Goal: Task Accomplishment & Management: Complete application form

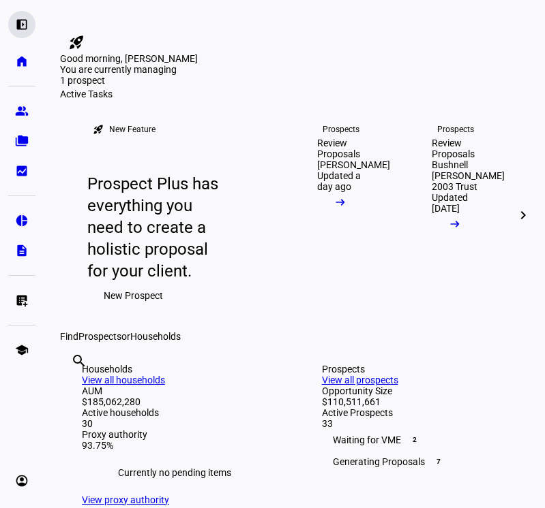
click at [25, 33] on div "left_panel_open" at bounding box center [21, 24] width 27 height 27
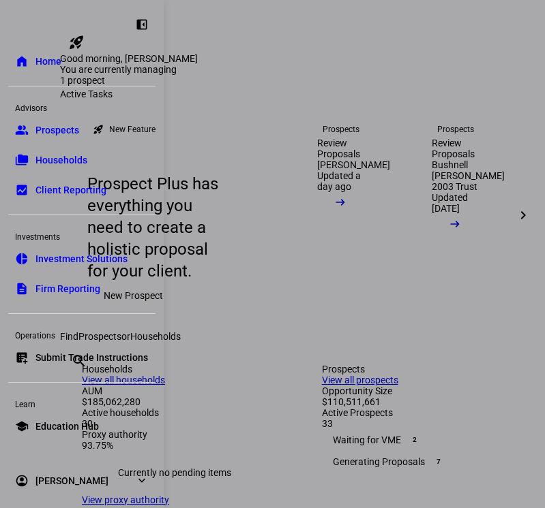
click at [126, 57] on link "home Home" at bounding box center [81, 61] width 147 height 27
click at [136, 27] on eth-mat-symbol "left_panel_close" at bounding box center [142, 25] width 14 height 14
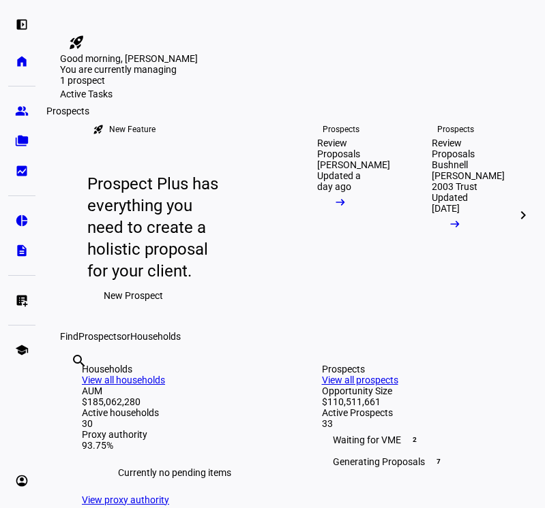
click at [23, 119] on link "group Prospects" at bounding box center [21, 110] width 27 height 27
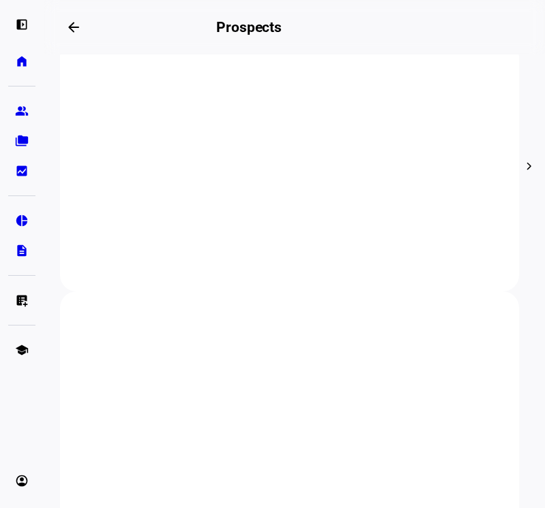
scroll to position [685, 0]
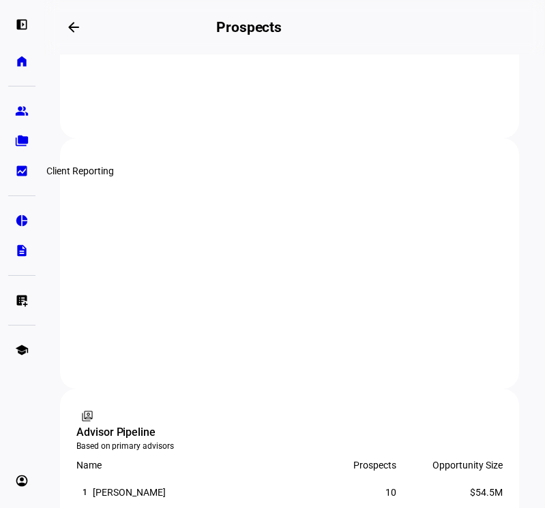
click at [17, 166] on eth-mat-symbol "bid_landscape" at bounding box center [22, 171] width 14 height 14
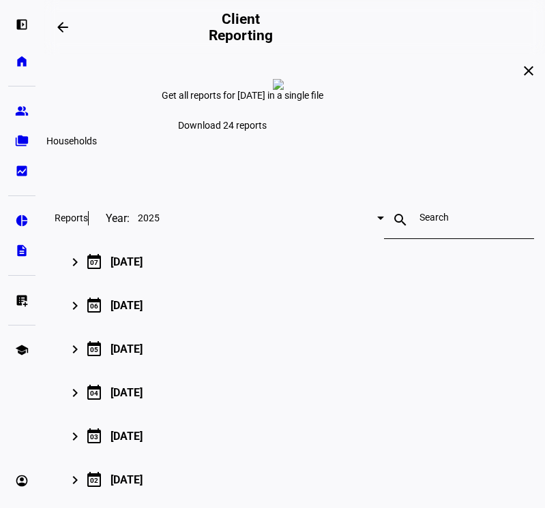
click at [23, 151] on link "folder_copy Households" at bounding box center [21, 140] width 27 height 27
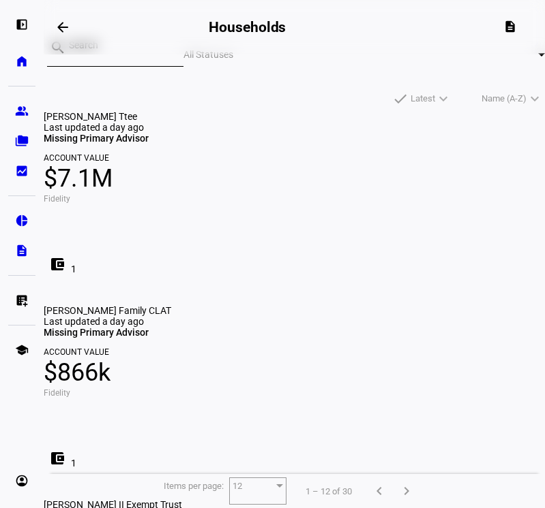
scroll to position [17, 0]
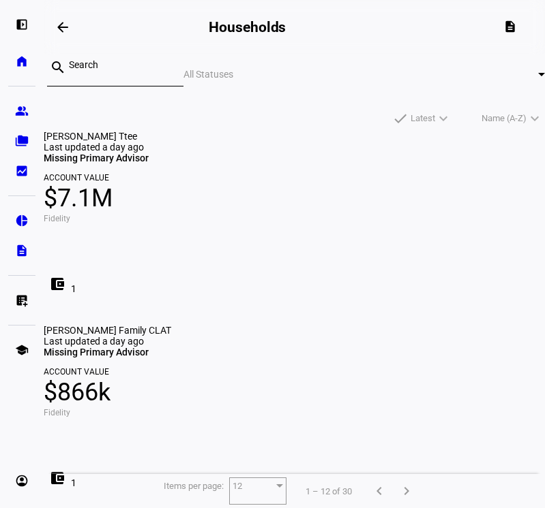
click at [425, 325] on div "[PERSON_NAME] Family CLAT Last updated a day ago Missing Primary Advisor" at bounding box center [294, 341] width 501 height 33
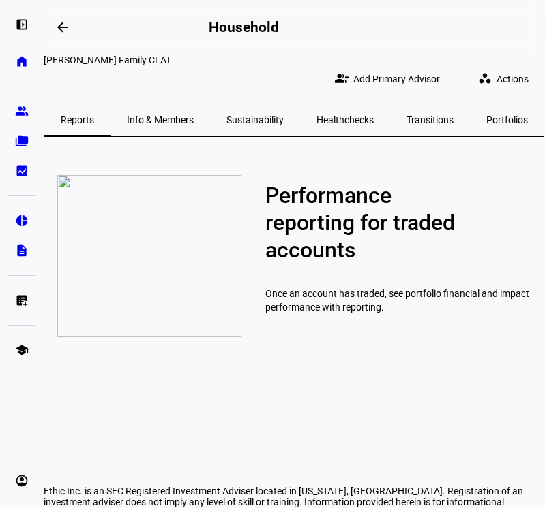
click at [465, 65] on span at bounding box center [506, 78] width 78 height 27
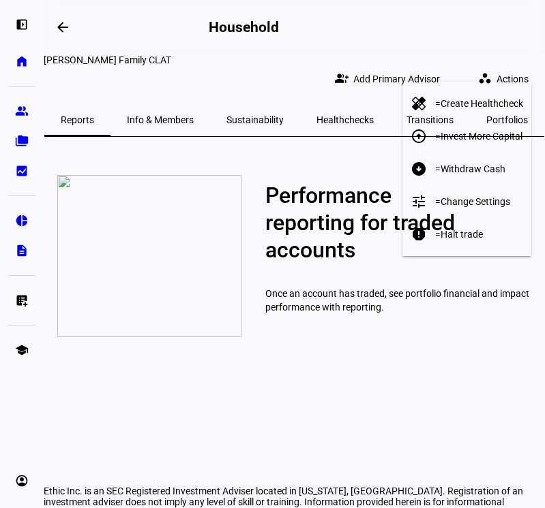
click at [67, 29] on div at bounding box center [272, 254] width 545 height 508
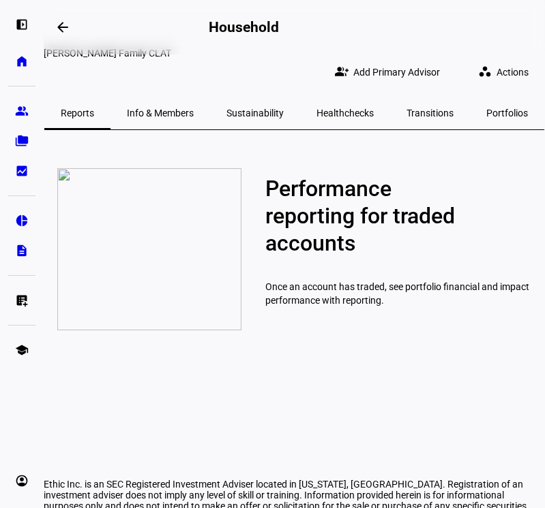
scroll to position [7, 0]
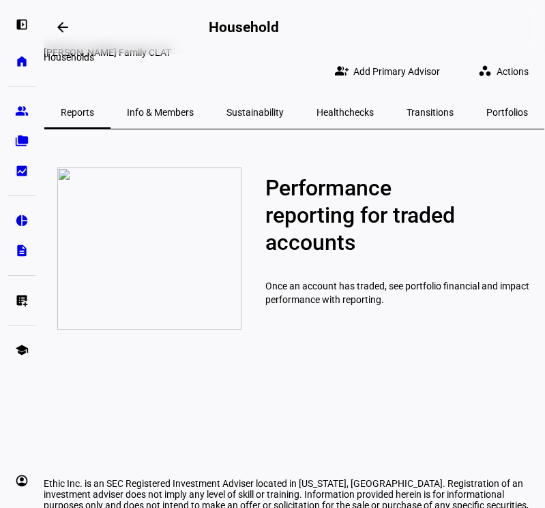
click at [59, 32] on mat-icon "arrow_backwards" at bounding box center [63, 27] width 16 height 16
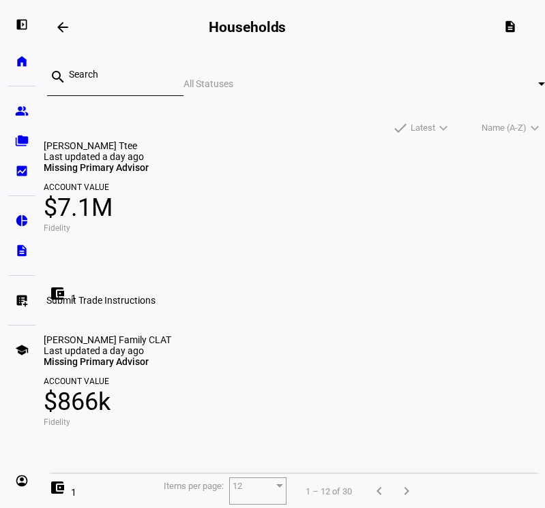
click at [17, 307] on link "list_alt_add Submit Trade Instructions" at bounding box center [21, 300] width 27 height 27
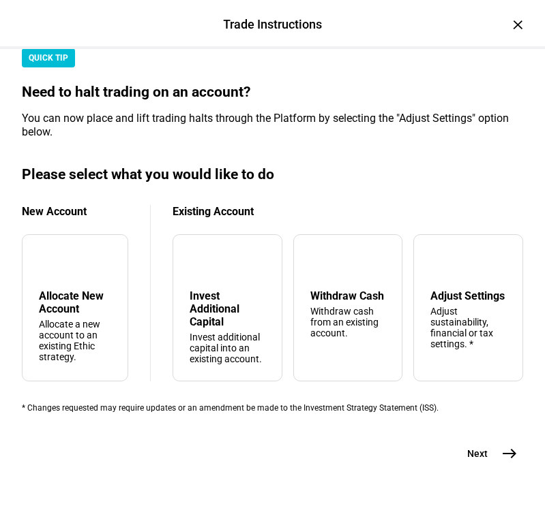
scroll to position [371, 0]
click at [111, 293] on div "Allocate New Account" at bounding box center [75, 303] width 72 height 26
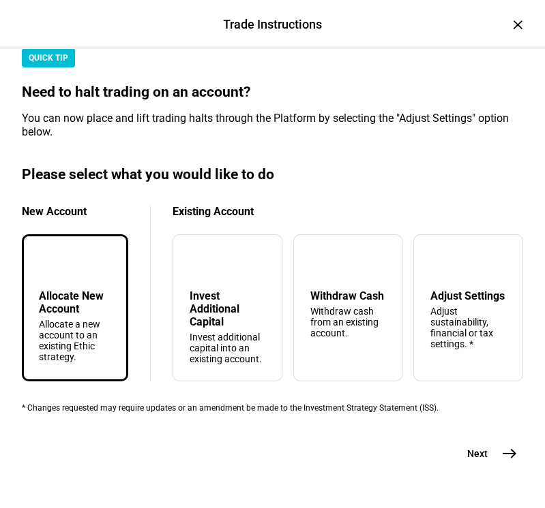
scroll to position [461, 0]
click at [465, 446] on mat-icon "east" at bounding box center [509, 454] width 16 height 16
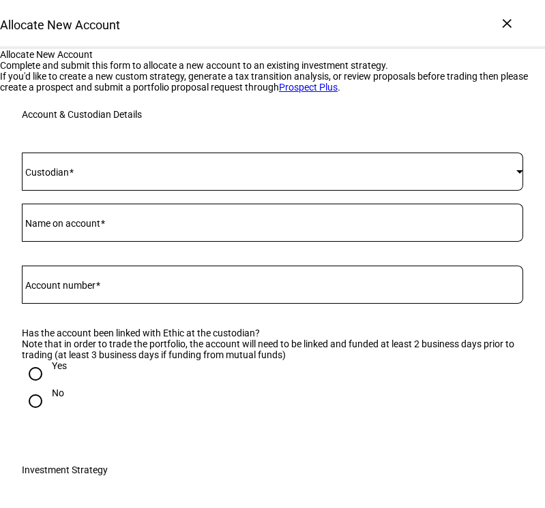
click at [296, 191] on div at bounding box center [272, 172] width 501 height 38
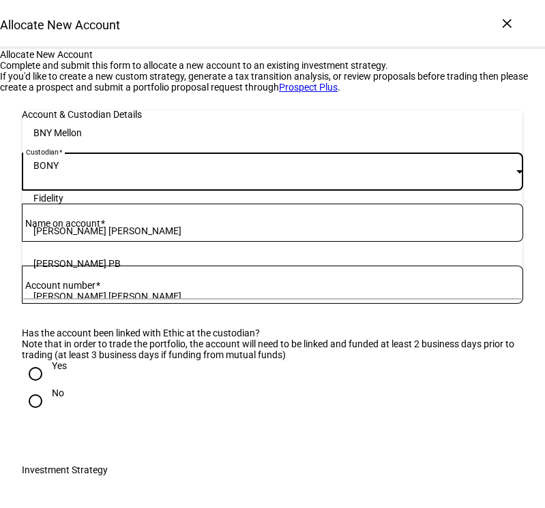
click at [219, 188] on mat-option "Fidelity" at bounding box center [272, 198] width 500 height 33
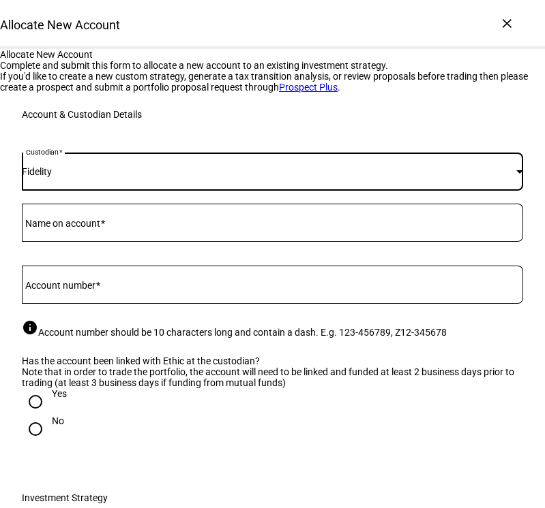
click at [170, 226] on input "Name on account" at bounding box center [272, 220] width 501 height 11
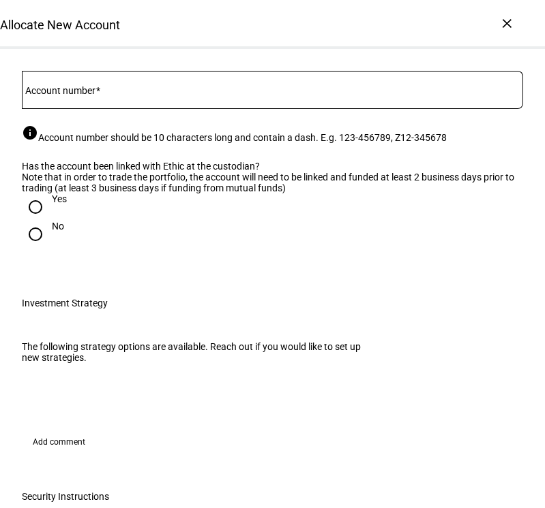
scroll to position [354, 0]
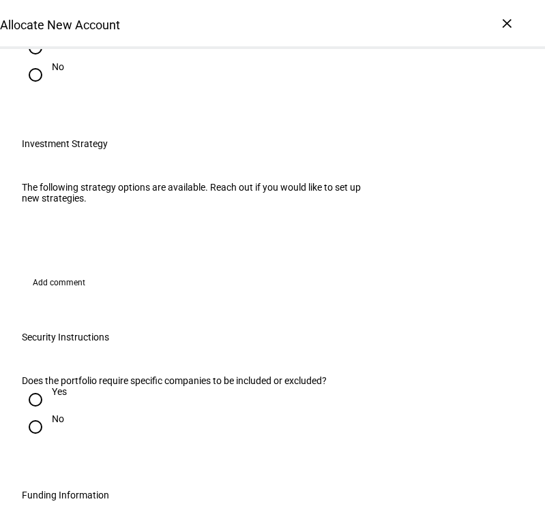
click at [42, 61] on input "Yes" at bounding box center [35, 47] width 27 height 27
radio input "true"
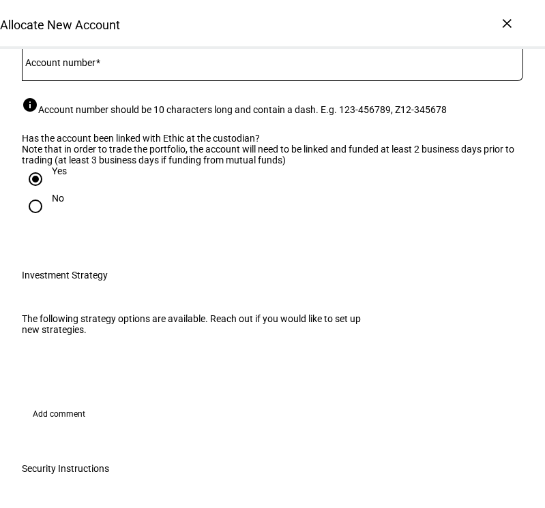
scroll to position [157, 0]
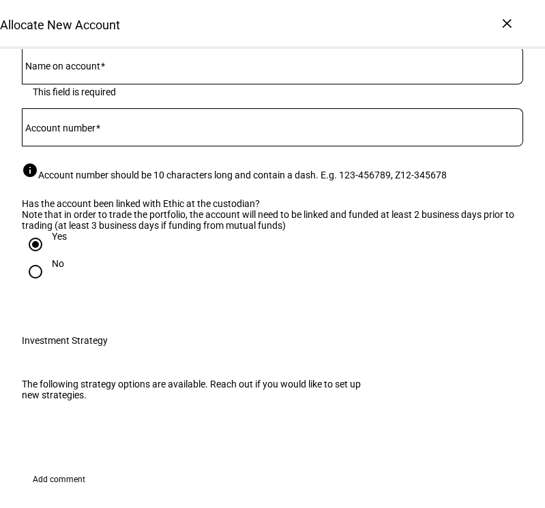
click at [85, 68] on input "Name on account" at bounding box center [272, 62] width 501 height 11
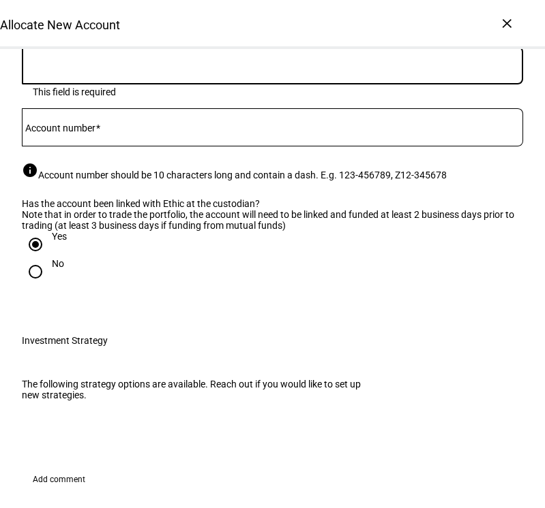
type input "C"
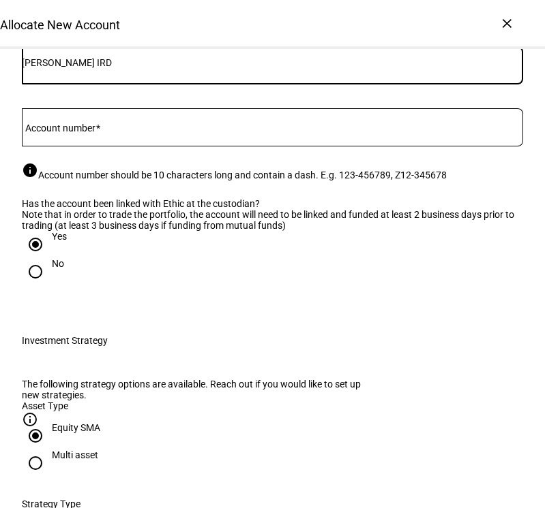
type input "[PERSON_NAME] IRD"
click at [332, 130] on input "Account number" at bounding box center [272, 124] width 501 height 11
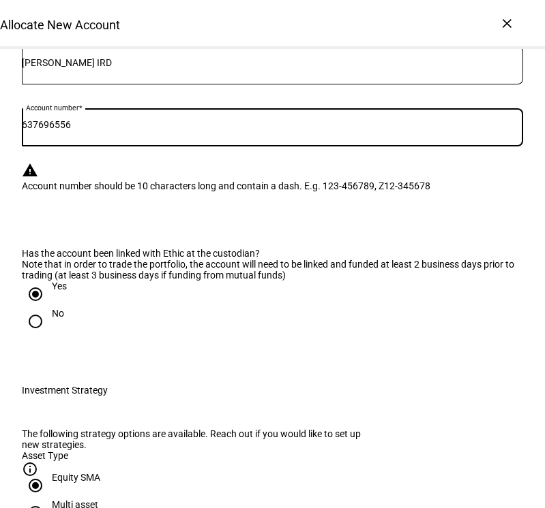
click at [451, 335] on mat-radio-group "Yes No" at bounding box center [272, 308] width 501 height 55
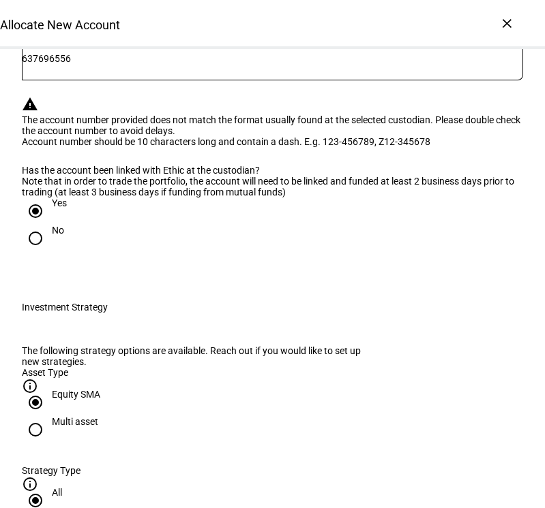
scroll to position [224, 0]
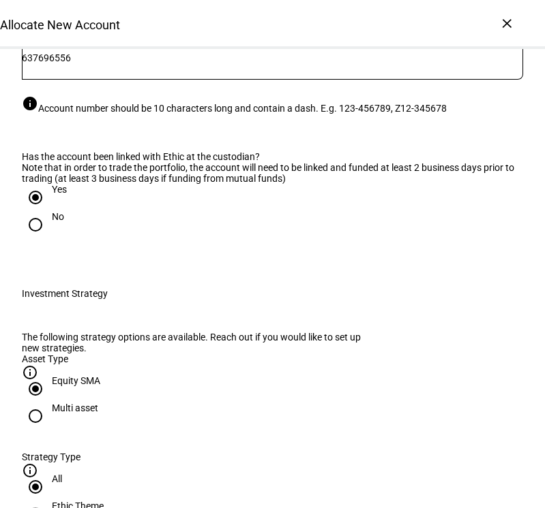
click at [49, 63] on input "637696556" at bounding box center [272, 57] width 501 height 11
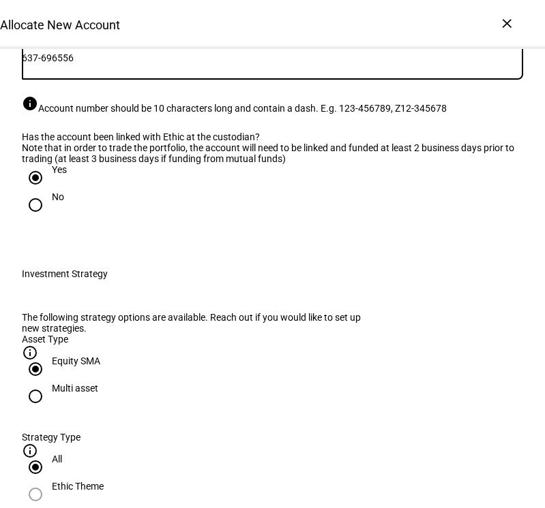
type input "637-696556"
click at [137, 114] on div "info Account number should be 10 characters long and contain a dash. E.g. 123-4…" at bounding box center [272, 104] width 501 height 18
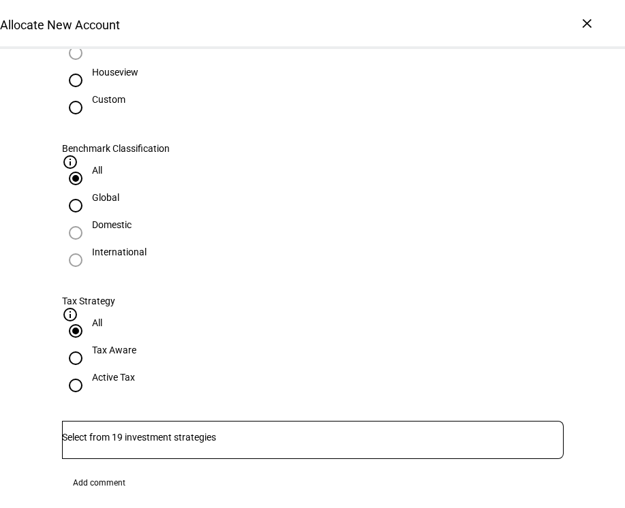
scroll to position [669, 0]
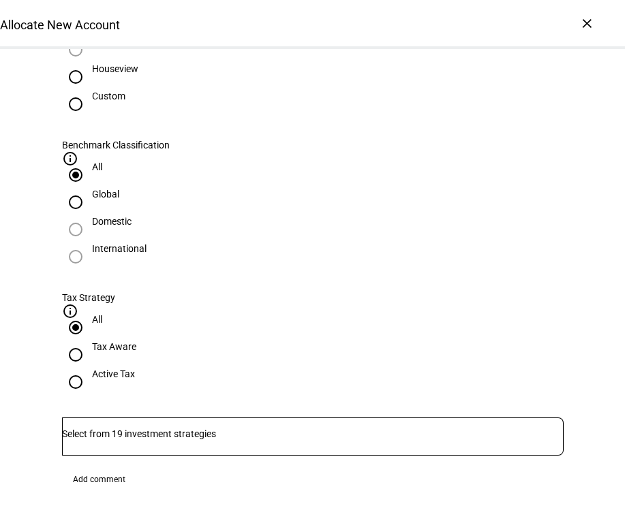
click at [125, 102] on div "Custom" at bounding box center [108, 96] width 33 height 11
click at [89, 118] on input "Custom" at bounding box center [75, 104] width 27 height 27
radio input "true"
click at [219, 429] on input "Number" at bounding box center [313, 434] width 502 height 11
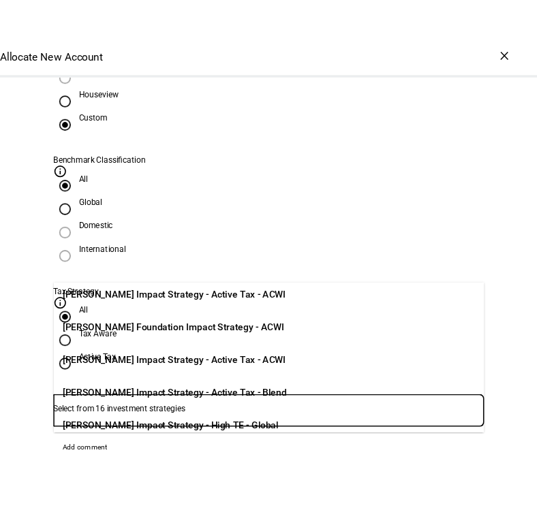
scroll to position [0, 0]
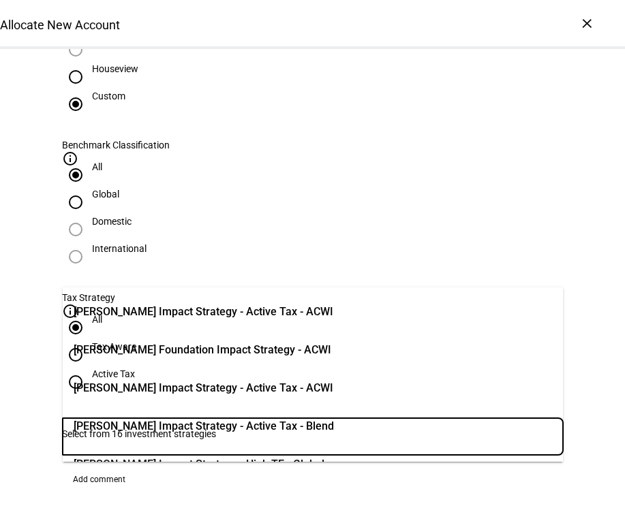
click at [138, 74] on div "Houseview" at bounding box center [115, 68] width 46 height 11
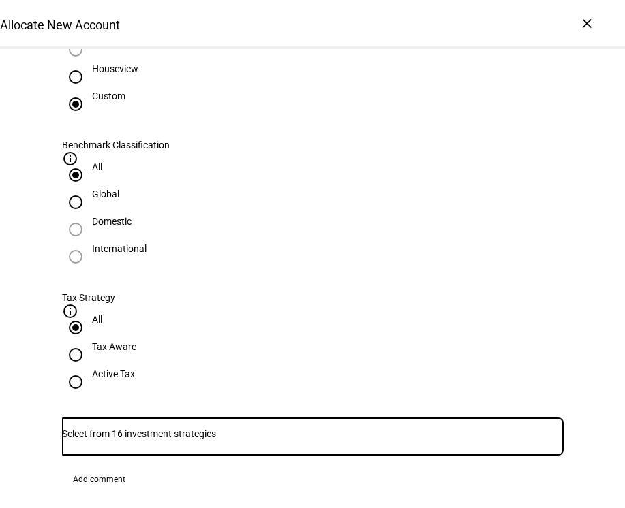
click at [89, 91] on input "Houseview" at bounding box center [75, 76] width 27 height 27
radio input "true"
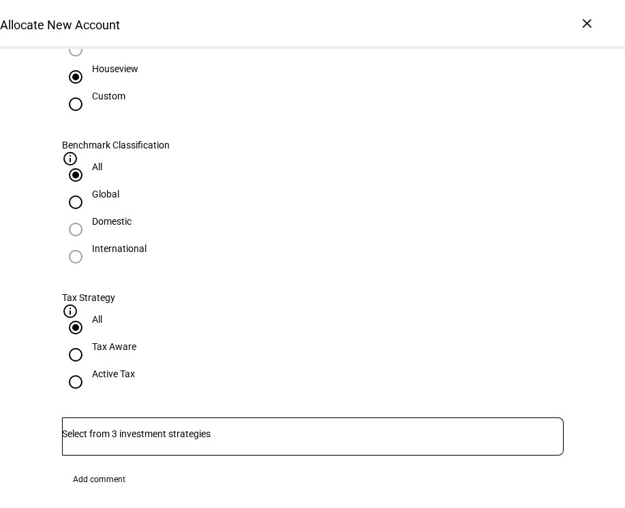
click at [227, 418] on div at bounding box center [313, 437] width 502 height 38
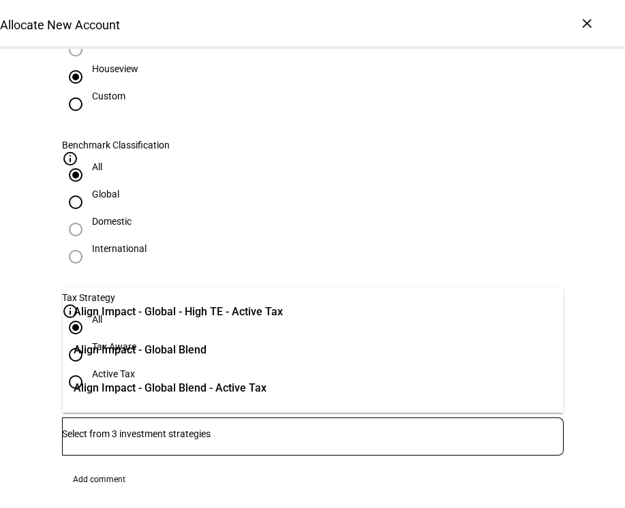
click at [232, 399] on span "Align Impact - Global Blend - Active Tax" at bounding box center [170, 388] width 193 height 29
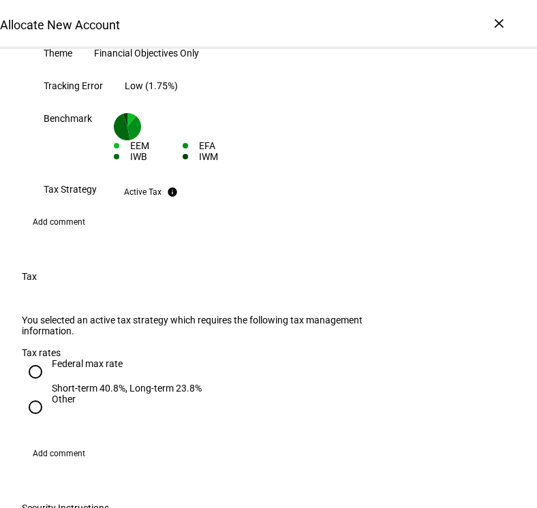
scroll to position [1185, 0]
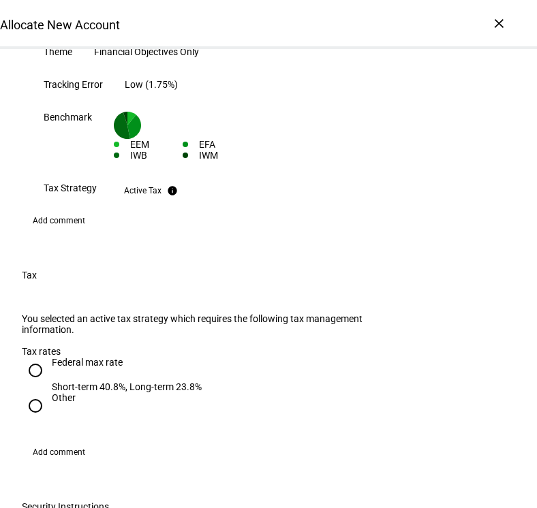
click at [33, 357] on input "Federal max rate Short-term 40.8%, Long-term 23.8%" at bounding box center [35, 370] width 27 height 27
radio input "true"
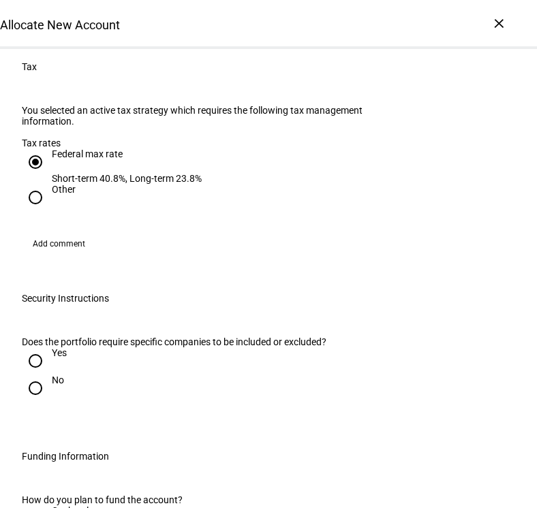
scroll to position [1422, 0]
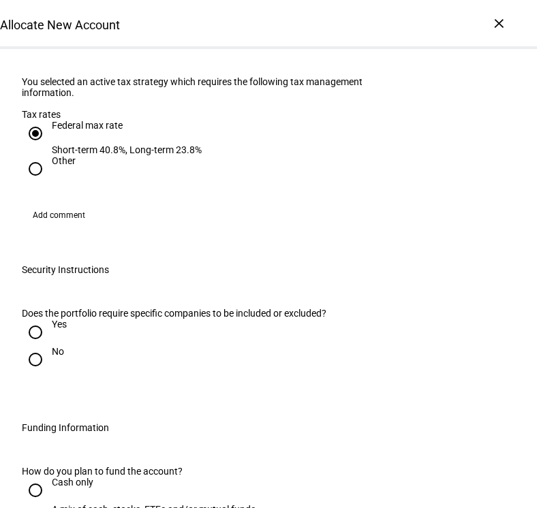
click at [33, 319] on input "Yes" at bounding box center [35, 332] width 27 height 27
radio input "true"
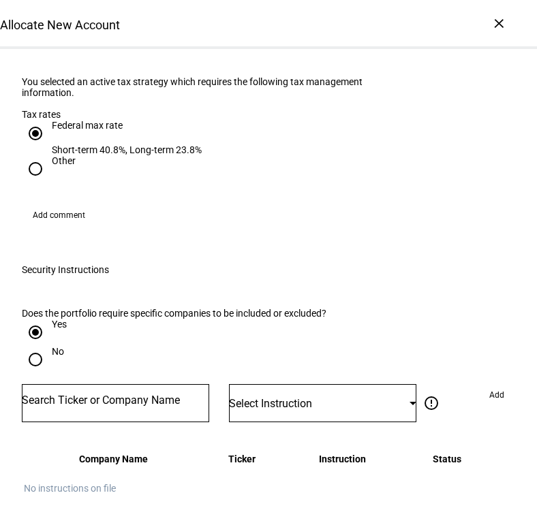
click at [41, 346] on input "No" at bounding box center [35, 359] width 27 height 27
radio input "true"
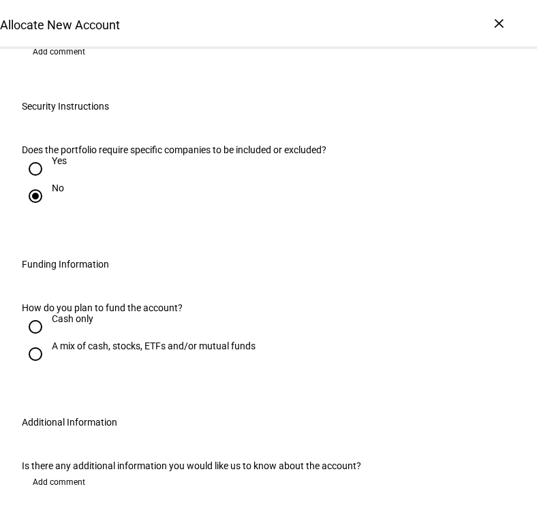
scroll to position [1587, 0]
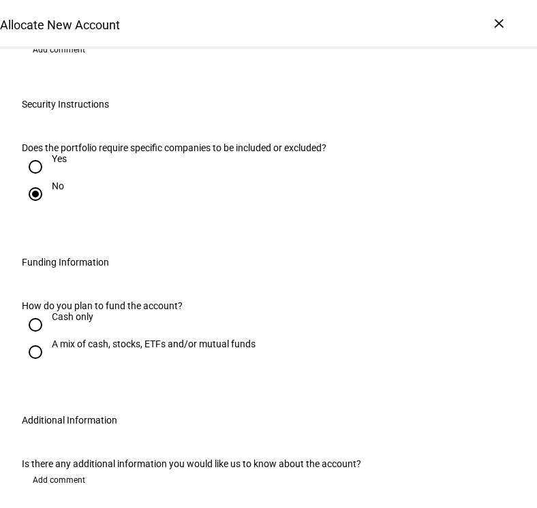
click at [41, 336] on div at bounding box center [35, 352] width 33 height 33
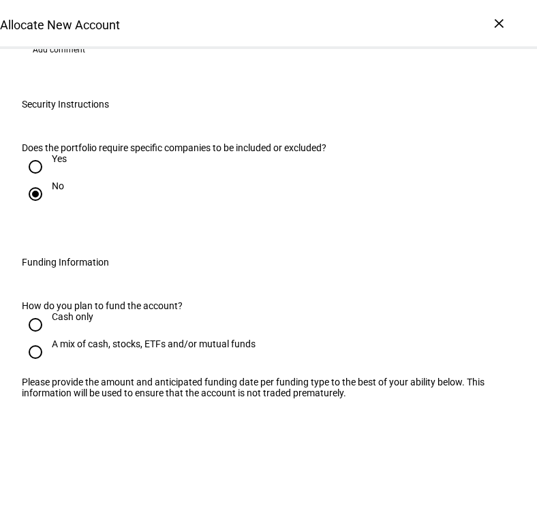
radio input "true"
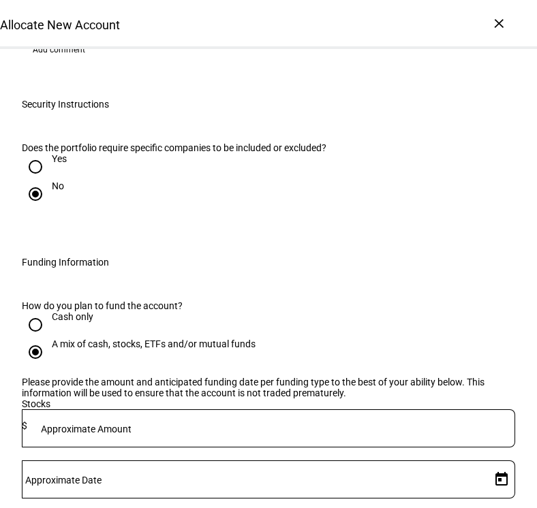
click at [37, 311] on input "Cash only" at bounding box center [35, 324] width 27 height 27
radio input "true"
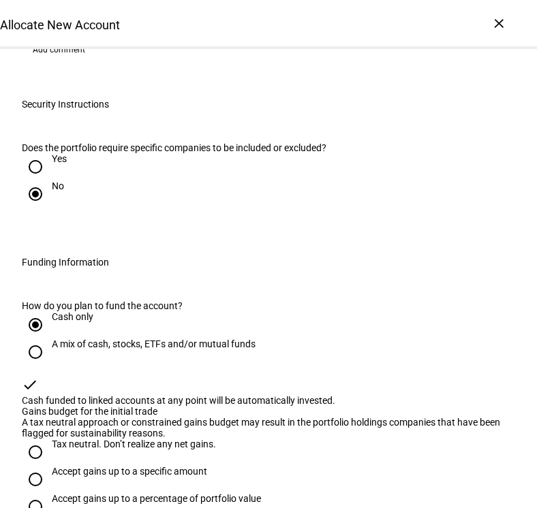
scroll to position [1831, 0]
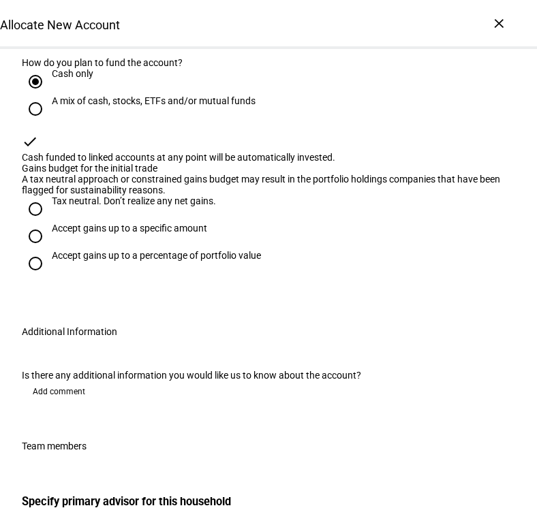
click at [44, 222] on input "Tax neutral. Don’t realize any net gains." at bounding box center [35, 209] width 27 height 27
radio input "true"
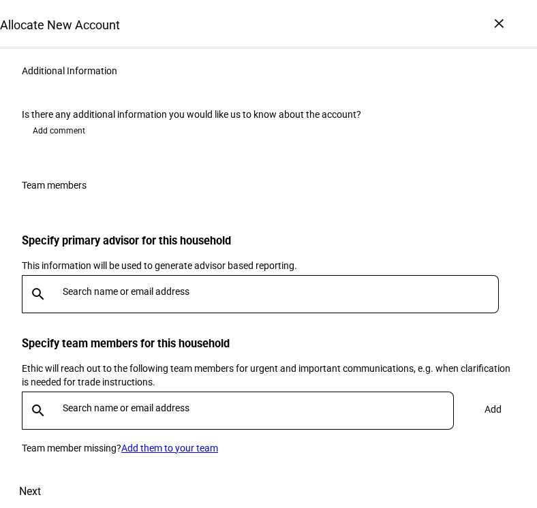
scroll to position [2239, 0]
click at [96, 275] on div at bounding box center [278, 294] width 442 height 38
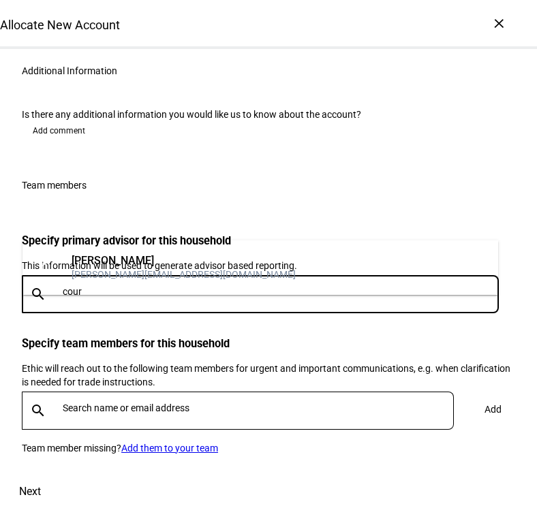
click at [123, 286] on input "cour" at bounding box center [284, 291] width 442 height 11
type input "cour"
click at [123, 258] on div "[PERSON_NAME]" at bounding box center [184, 261] width 224 height 14
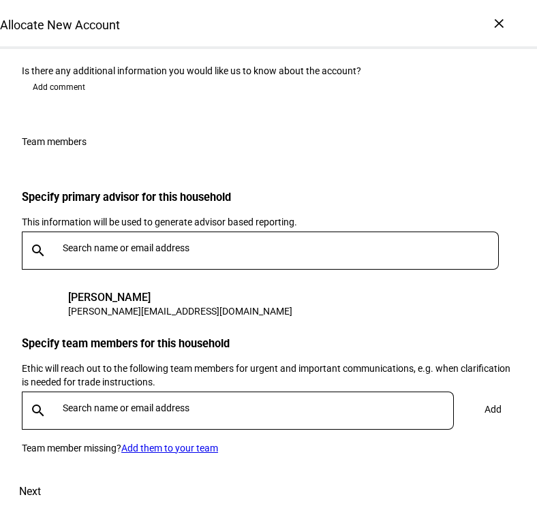
scroll to position [2283, 0]
click at [41, 476] on span "Next" at bounding box center [30, 492] width 22 height 33
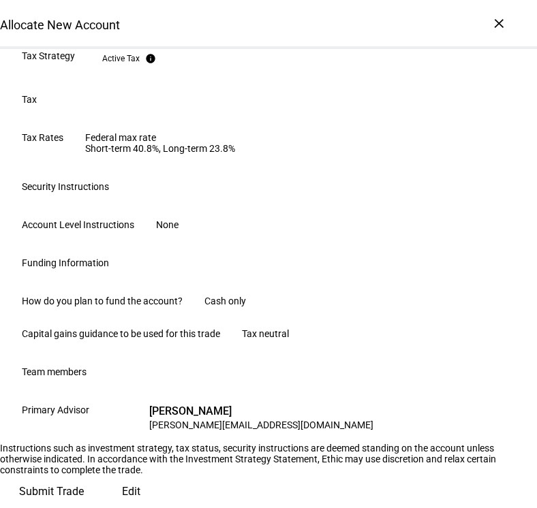
scroll to position [778, 0]
click at [84, 476] on span "Submit Trade" at bounding box center [51, 492] width 65 height 33
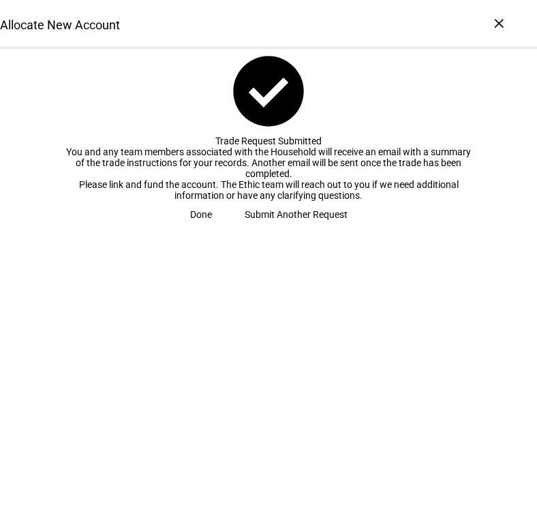
click at [228, 228] on span at bounding box center [201, 214] width 55 height 27
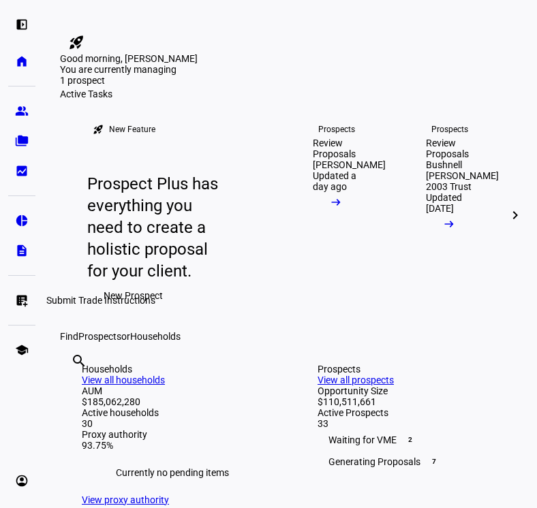
click at [17, 305] on eth-mat-symbol "list_alt_add" at bounding box center [22, 301] width 14 height 14
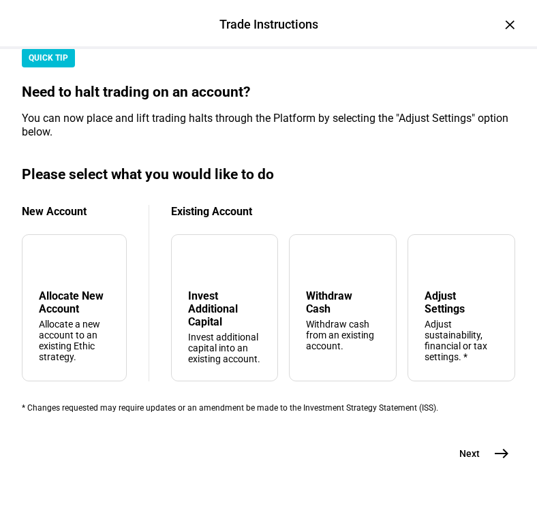
scroll to position [365, 0]
click at [89, 316] on div "Allocate New Account" at bounding box center [74, 303] width 71 height 26
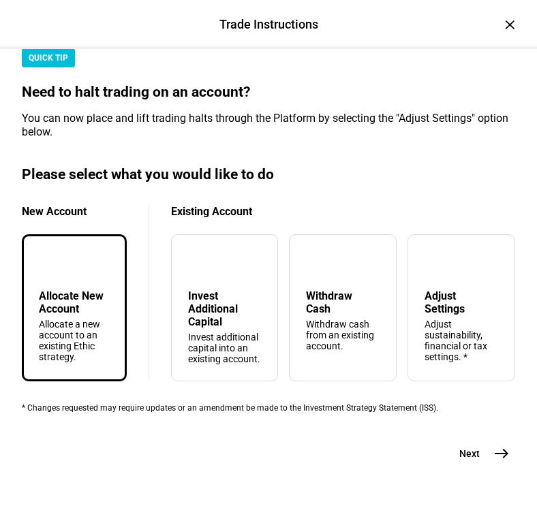
scroll to position [461, 0]
click at [465, 421] on div "Submit Trade Instructions The Trade Instructions Form is your one-stop-shop for…" at bounding box center [268, 214] width 537 height 590
click at [465, 446] on mat-icon "east" at bounding box center [501, 454] width 16 height 16
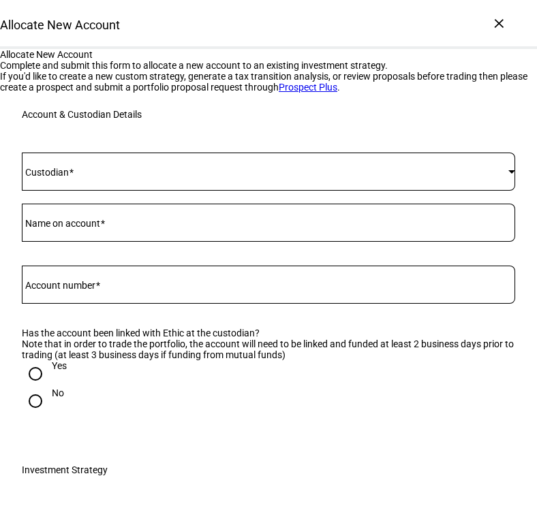
click at [142, 191] on div at bounding box center [268, 172] width 493 height 38
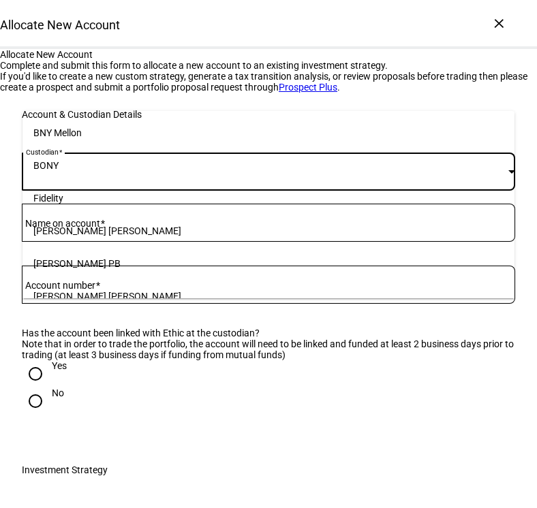
click at [107, 196] on mat-option "Fidelity" at bounding box center [268, 198] width 492 height 33
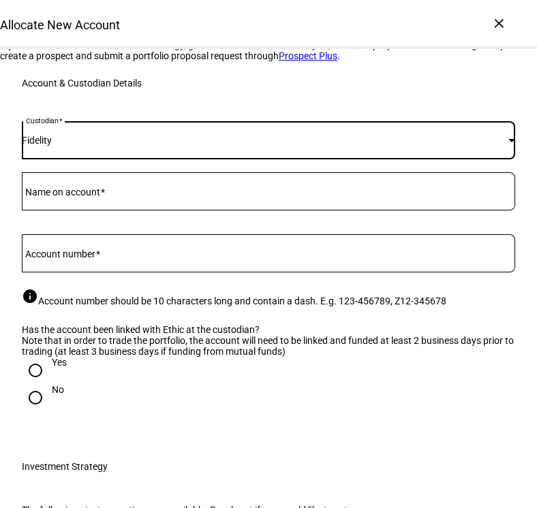
scroll to position [48, 0]
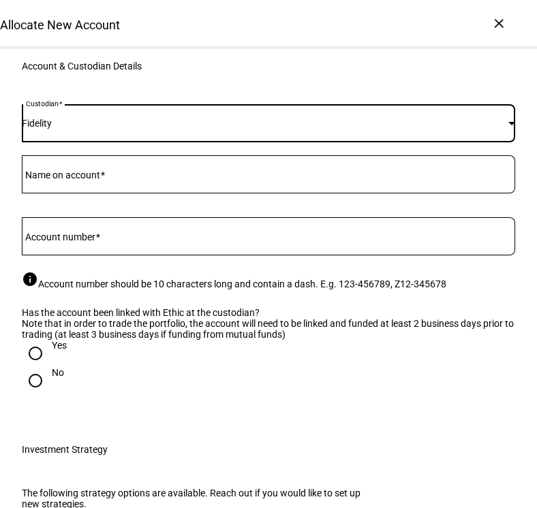
click at [134, 177] on input "Name on account" at bounding box center [268, 171] width 493 height 11
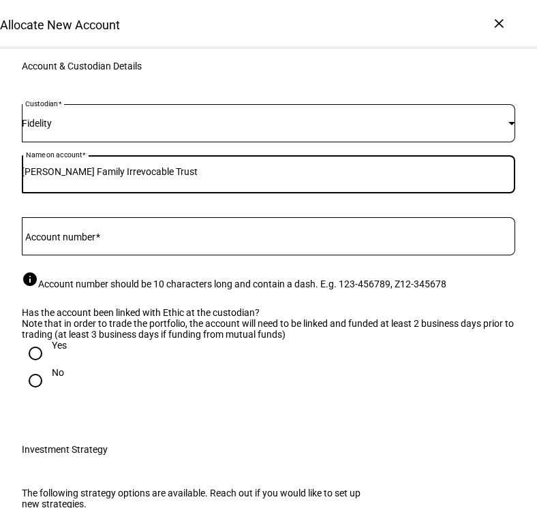
type input "[PERSON_NAME] Family Irrevocable Trust"
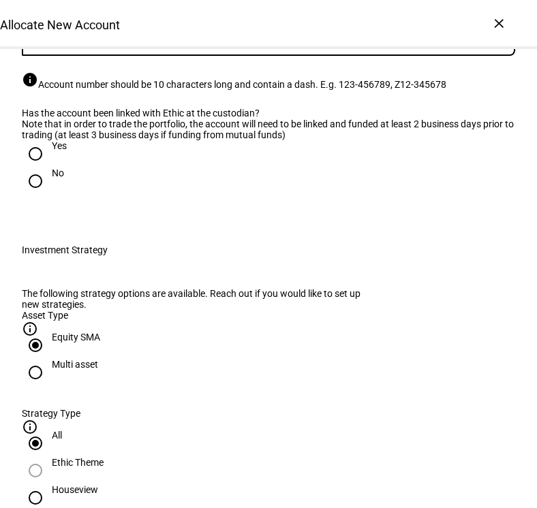
scroll to position [292, 0]
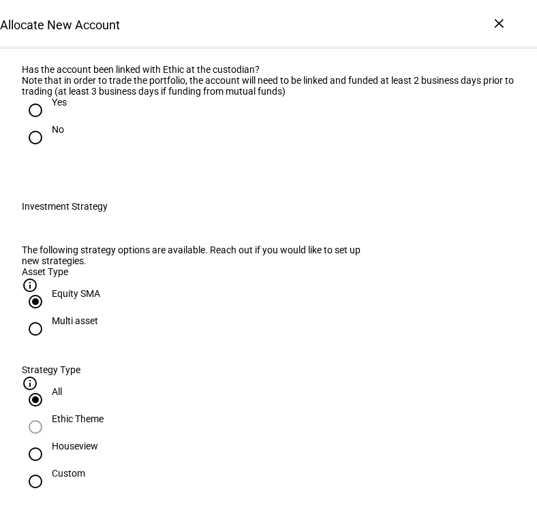
type input "637-696745"
click at [33, 124] on input "Yes" at bounding box center [35, 110] width 27 height 27
radio input "true"
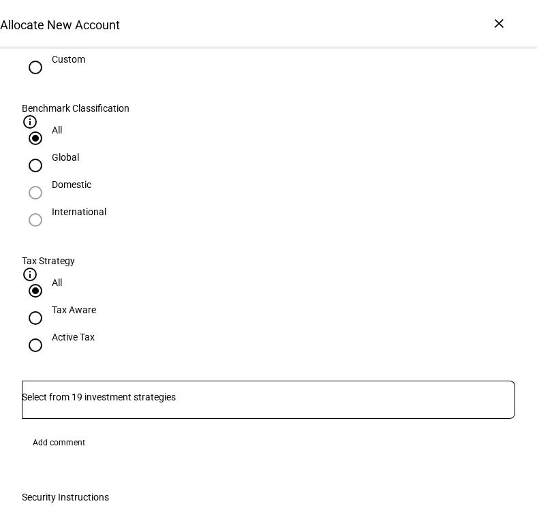
scroll to position [642, 0]
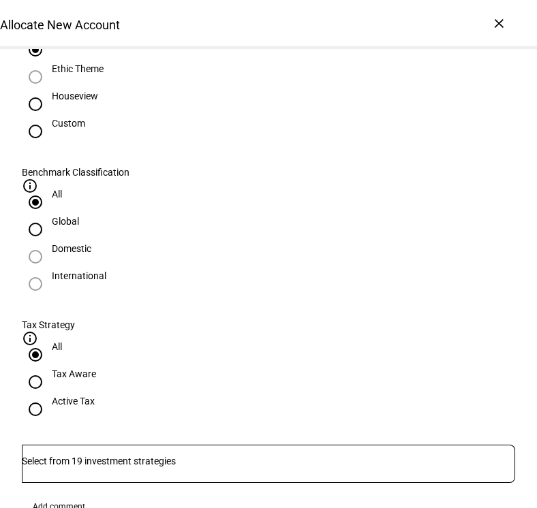
click at [49, 118] on input "Houseview" at bounding box center [35, 104] width 27 height 27
radio input "true"
click at [145, 456] on input "Number" at bounding box center [268, 461] width 493 height 11
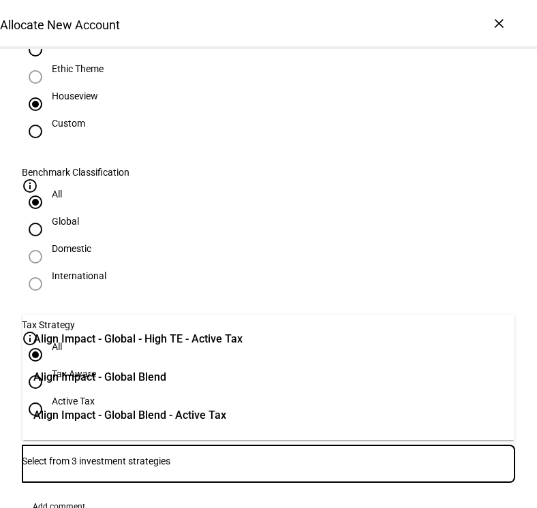
click at [154, 411] on span "Align Impact - Global Blend - Active Tax" at bounding box center [129, 416] width 193 height 16
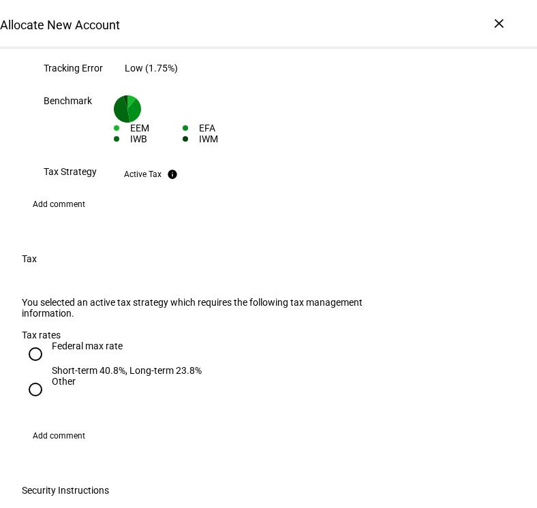
scroll to position [1283, 0]
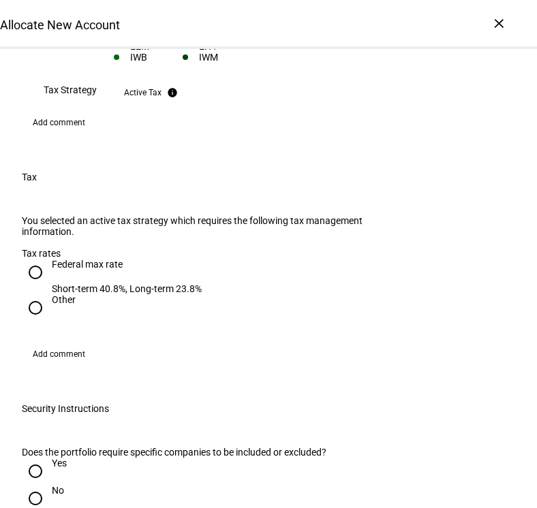
click at [89, 284] on div "Short-term 40.8%, Long-term 23.8%" at bounding box center [127, 289] width 150 height 11
click at [49, 259] on input "Federal max rate Short-term 40.8%, Long-term 23.8%" at bounding box center [35, 272] width 27 height 27
radio input "true"
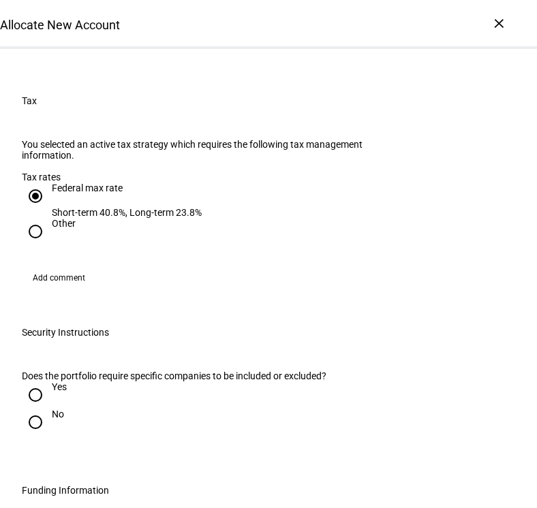
scroll to position [1534, 0]
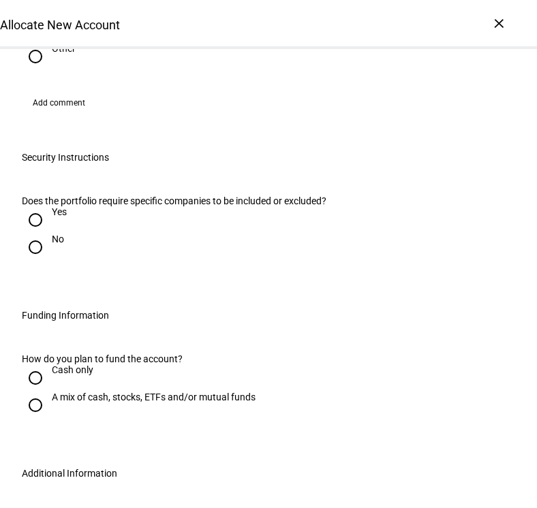
click at [43, 234] on input "No" at bounding box center [35, 247] width 27 height 27
radio input "true"
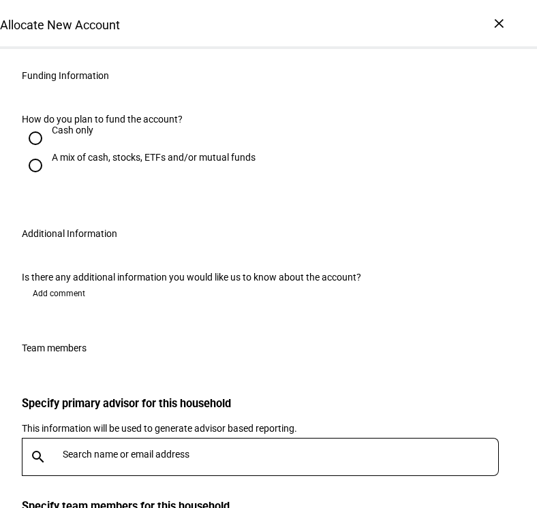
click at [45, 125] on input "Cash only" at bounding box center [35, 138] width 27 height 27
radio input "true"
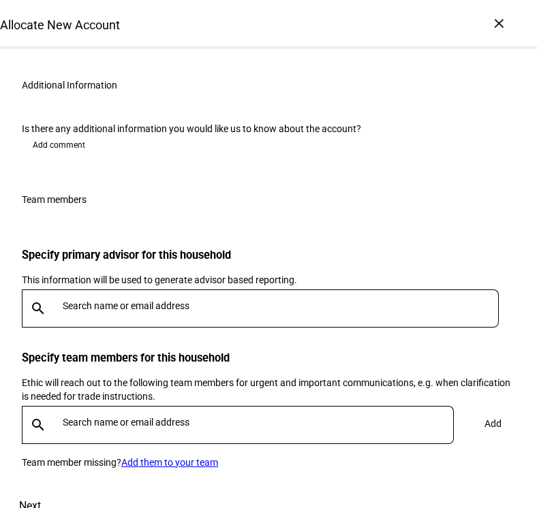
scroll to position [2070, 0]
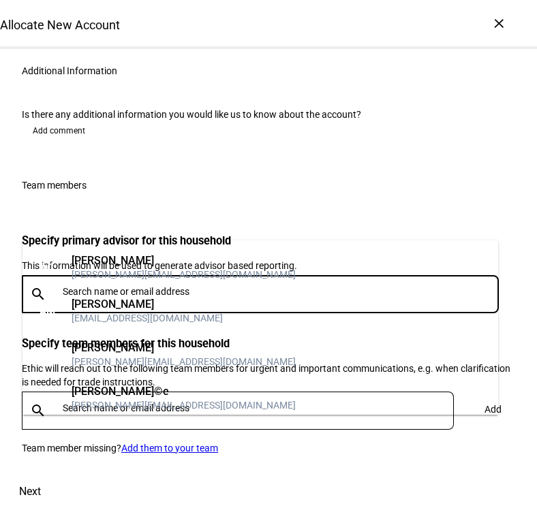
click at [102, 286] on input "text" at bounding box center [284, 291] width 442 height 11
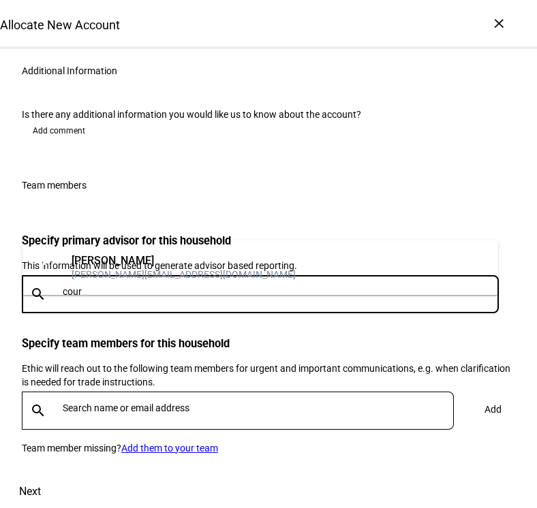
type input "cour"
click at [134, 278] on div "[PERSON_NAME][EMAIL_ADDRESS][DOMAIN_NAME]" at bounding box center [184, 275] width 224 height 14
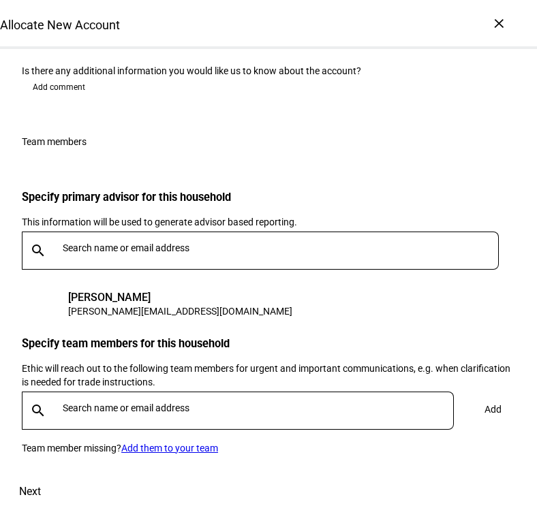
click at [41, 492] on span "Next" at bounding box center [30, 492] width 22 height 33
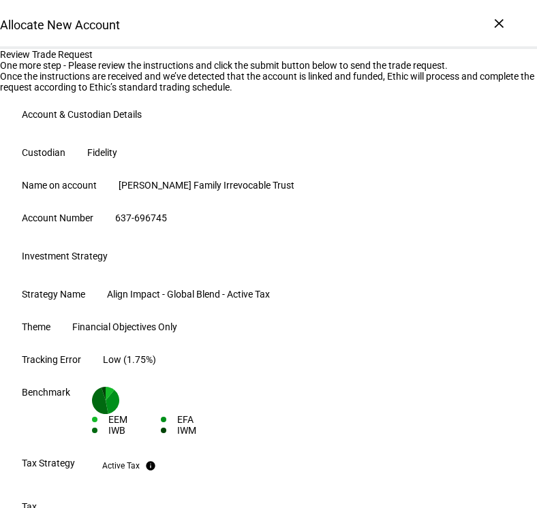
scroll to position [742, 0]
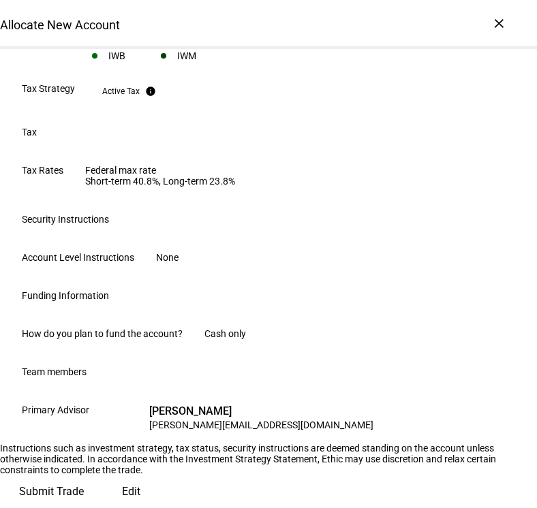
click at [84, 476] on span "Submit Trade" at bounding box center [51, 492] width 65 height 33
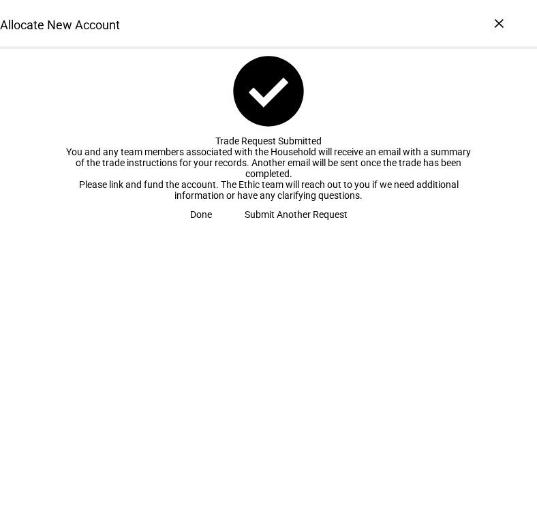
click at [274, 228] on span "Submit Another Request" at bounding box center [296, 214] width 103 height 27
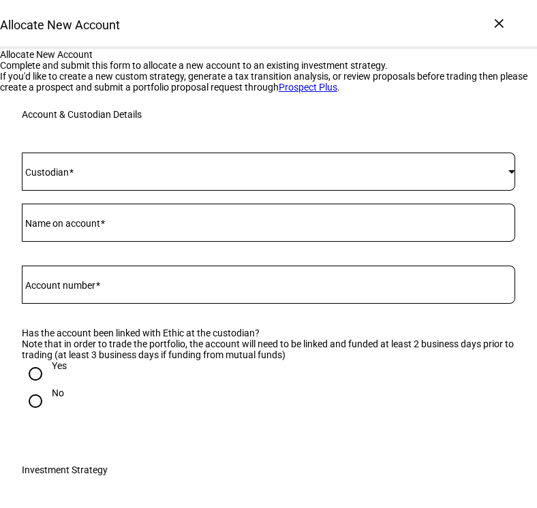
click at [214, 177] on span at bounding box center [265, 171] width 487 height 11
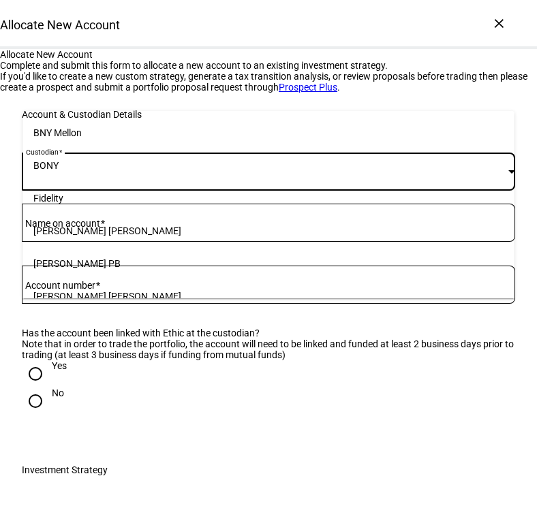
click at [194, 185] on mat-option "Fidelity" at bounding box center [268, 198] width 492 height 33
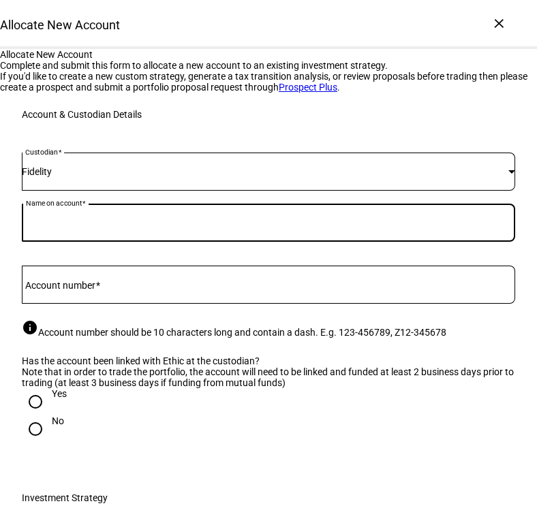
click at [188, 226] on input "Name on account" at bounding box center [268, 220] width 493 height 11
type input "[PERSON_NAME] [PERSON_NAME] Exempt Trust"
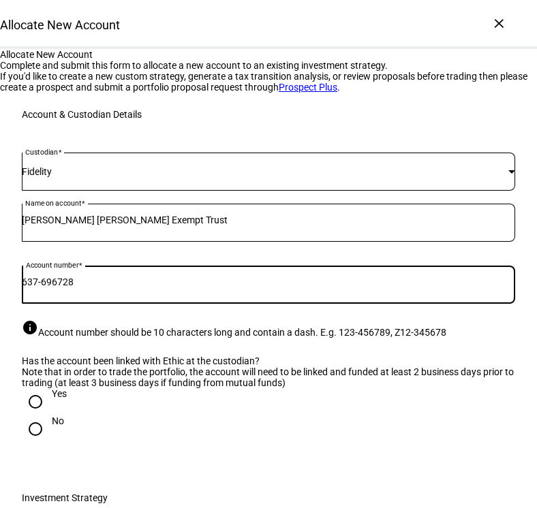
type input "637-696728"
click at [183, 136] on div "Account & Custodian Details" at bounding box center [268, 115] width 537 height 44
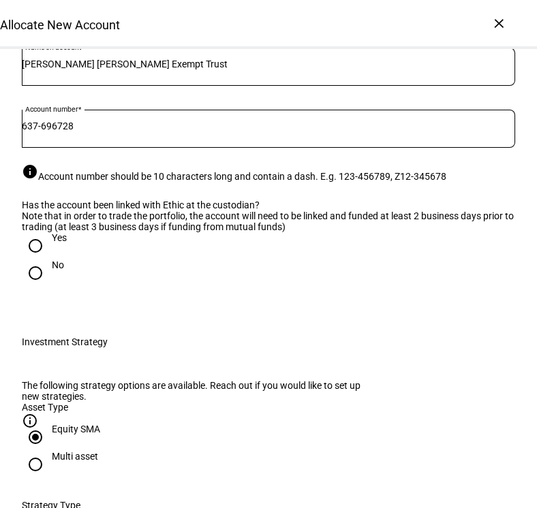
scroll to position [377, 0]
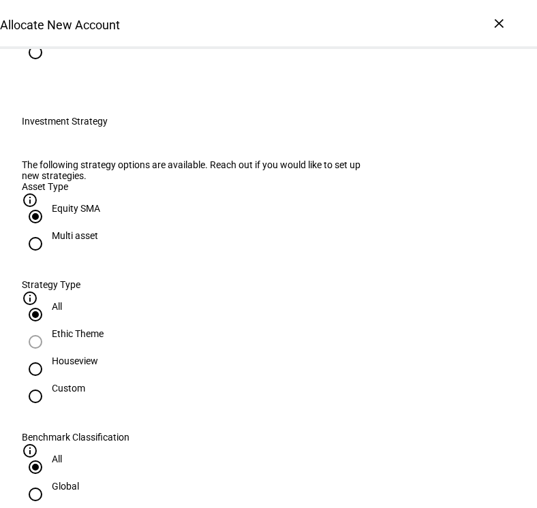
click at [32, 39] on input "Yes" at bounding box center [35, 25] width 27 height 27
radio input "true"
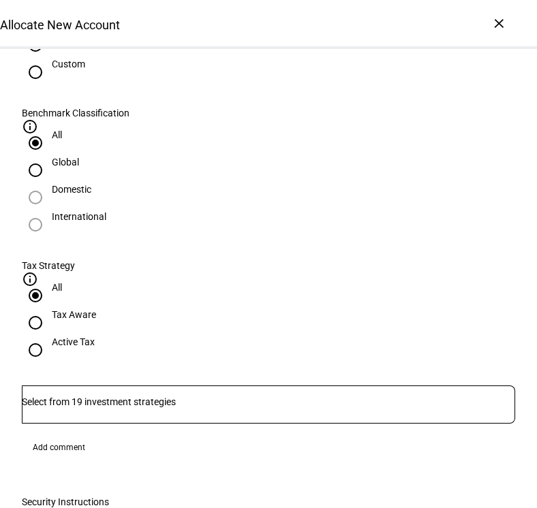
scroll to position [703, 0]
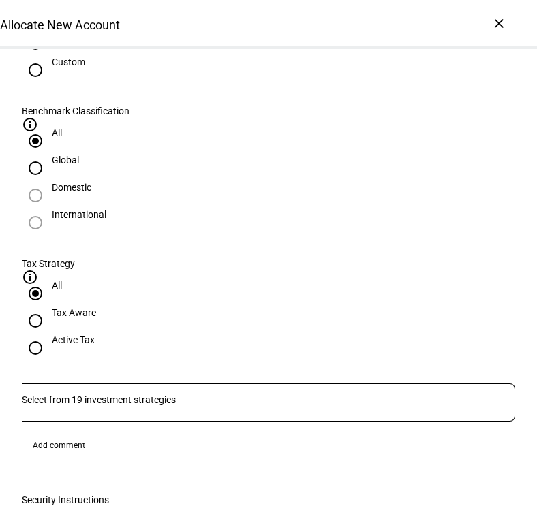
click at [98, 40] on div "Houseview" at bounding box center [75, 34] width 46 height 11
click at [49, 57] on input "Houseview" at bounding box center [35, 42] width 27 height 27
radio input "true"
click at [187, 106] on eth-radio-group "All Ethic Theme Houseview Custom" at bounding box center [268, 40] width 493 height 131
click at [187, 395] on input "Number" at bounding box center [268, 400] width 493 height 11
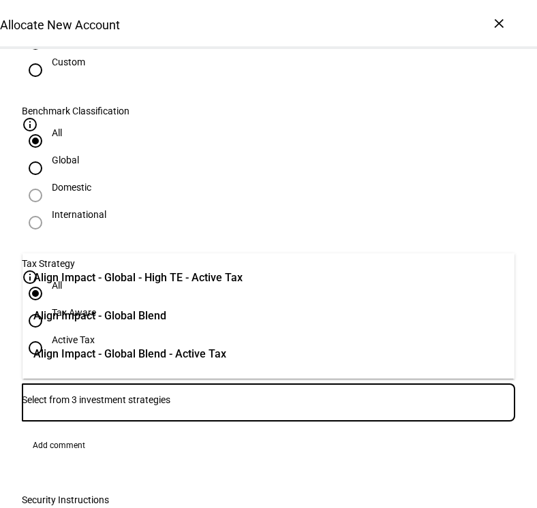
click at [183, 354] on span "Align Impact - Global Blend - Active Tax" at bounding box center [129, 354] width 193 height 16
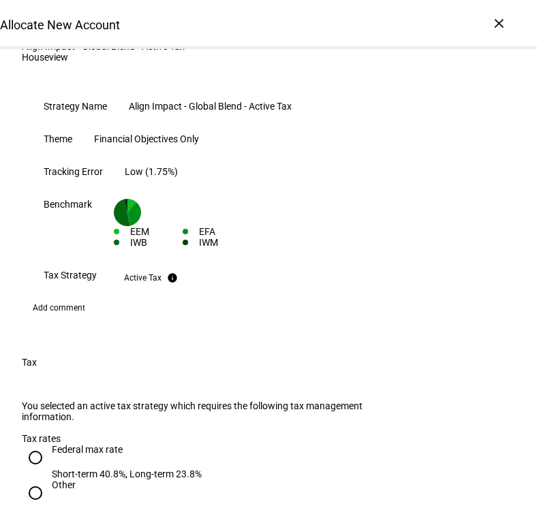
scroll to position [1260, 0]
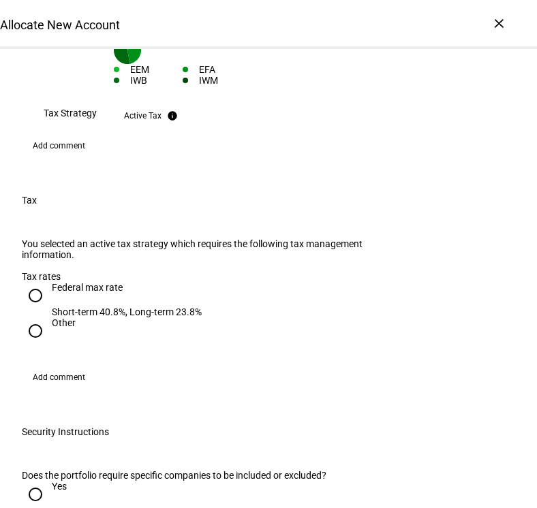
click at [104, 307] on div "Short-term 40.8%, Long-term 23.8%" at bounding box center [127, 312] width 150 height 11
click at [49, 282] on input "Federal max rate Short-term 40.8%, Long-term 23.8%" at bounding box center [35, 295] width 27 height 27
radio input "true"
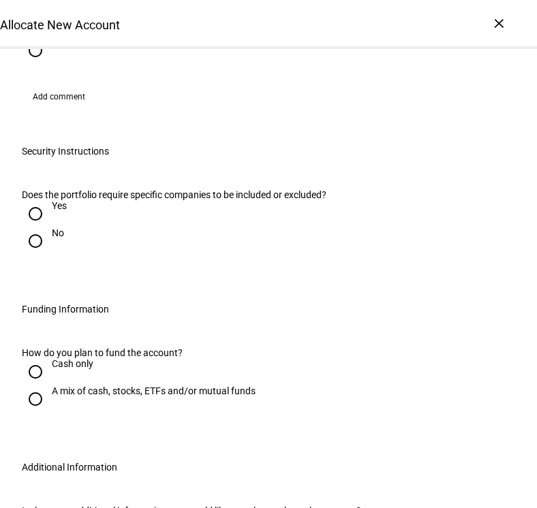
click at [30, 228] on input "No" at bounding box center [35, 241] width 27 height 27
radio input "true"
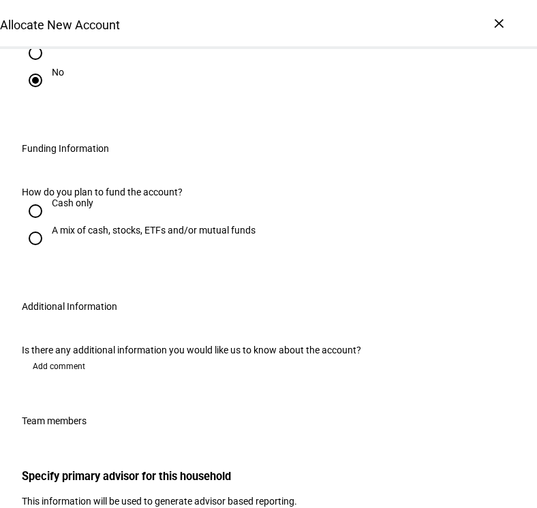
click at [30, 198] on input "Cash only" at bounding box center [35, 211] width 27 height 27
radio input "true"
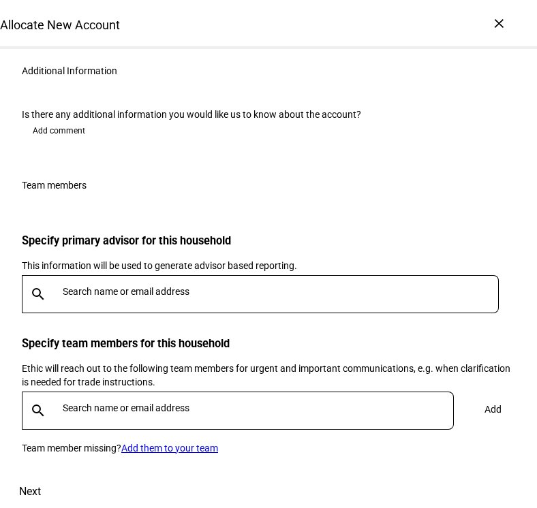
scroll to position [2070, 0]
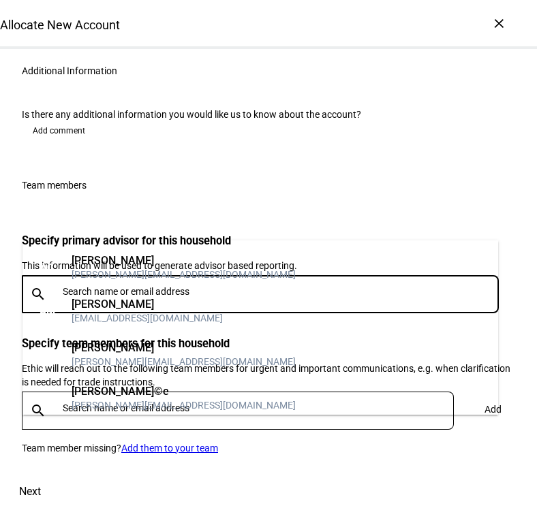
click at [85, 286] on input "text" at bounding box center [284, 291] width 442 height 11
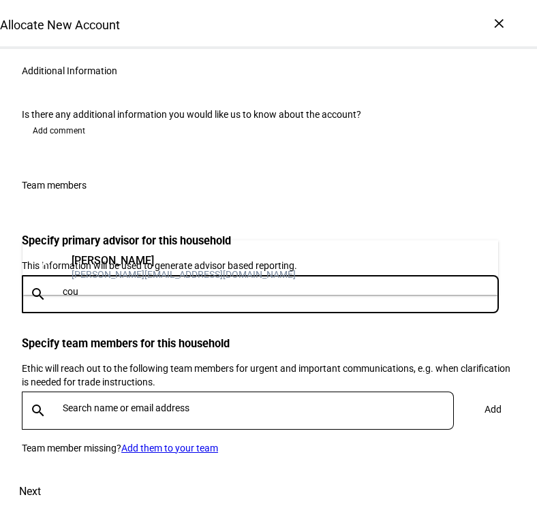
type input "cou"
click at [119, 268] on div "[PERSON_NAME][EMAIL_ADDRESS][DOMAIN_NAME]" at bounding box center [184, 275] width 224 height 14
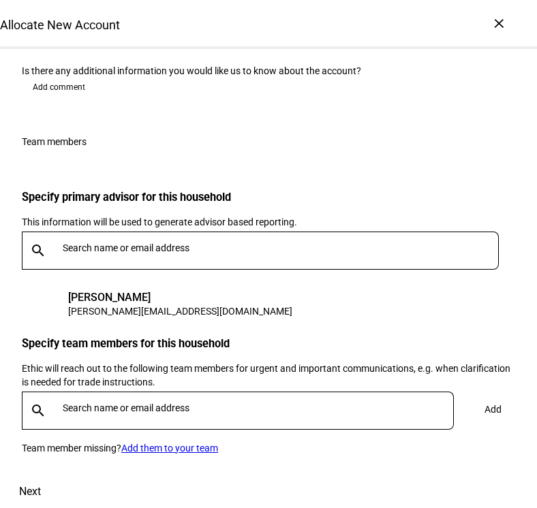
click at [41, 501] on span "Next" at bounding box center [30, 492] width 22 height 33
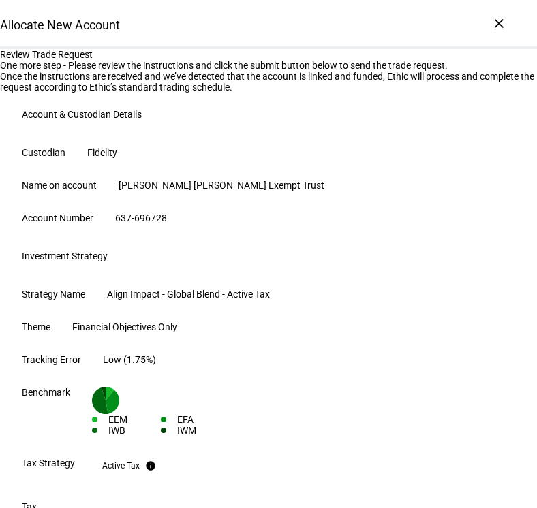
scroll to position [742, 0]
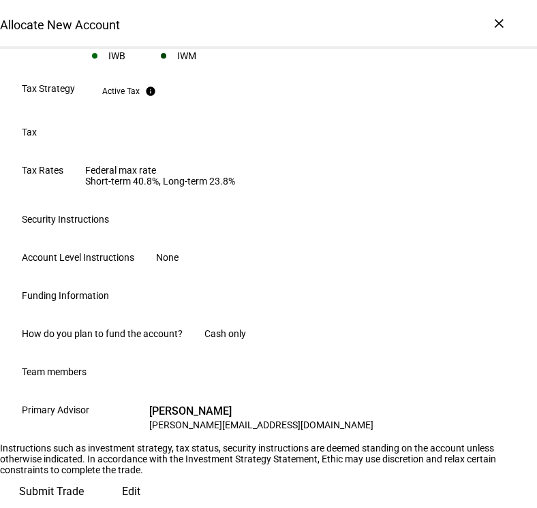
click at [84, 476] on span "Submit Trade" at bounding box center [51, 492] width 65 height 33
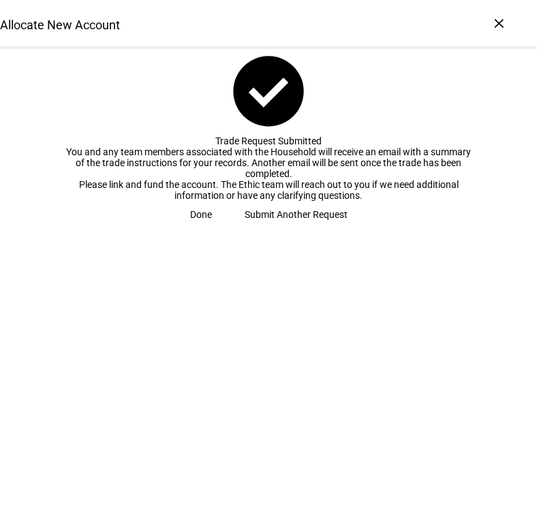
click at [277, 228] on span "Submit Another Request" at bounding box center [296, 214] width 103 height 27
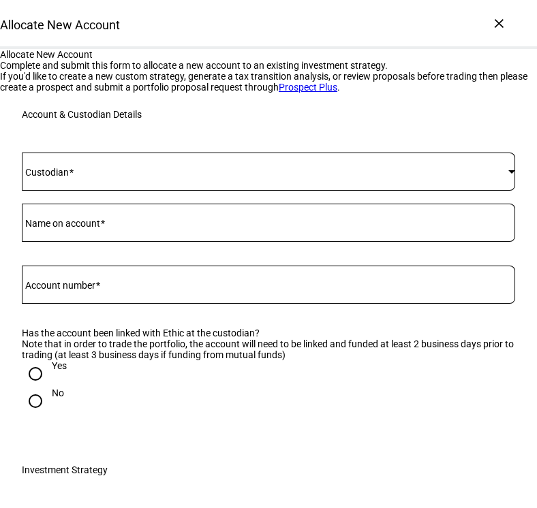
click at [212, 177] on span at bounding box center [265, 171] width 487 height 11
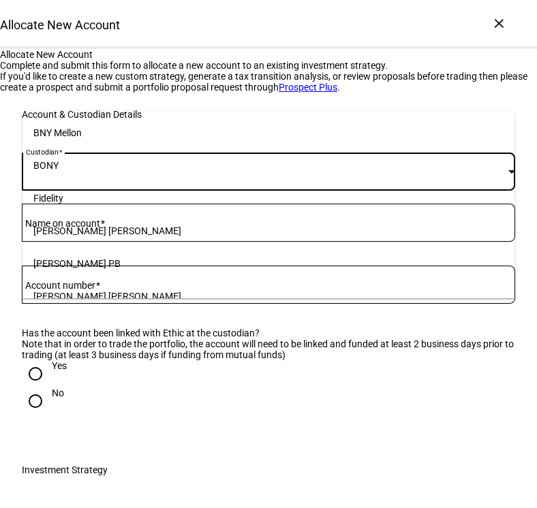
click at [192, 187] on mat-option "Fidelity" at bounding box center [268, 198] width 492 height 33
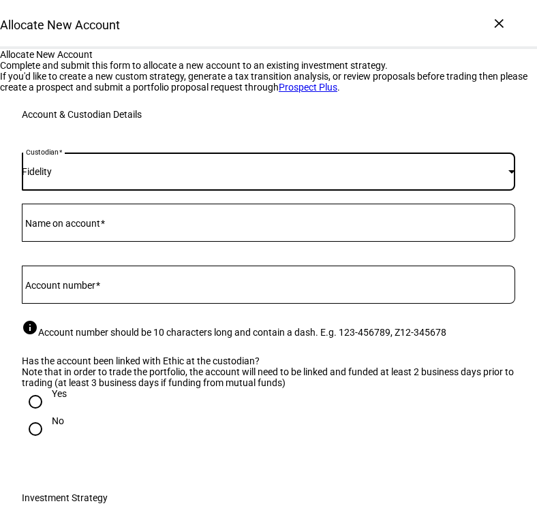
click at [188, 242] on div at bounding box center [268, 223] width 493 height 38
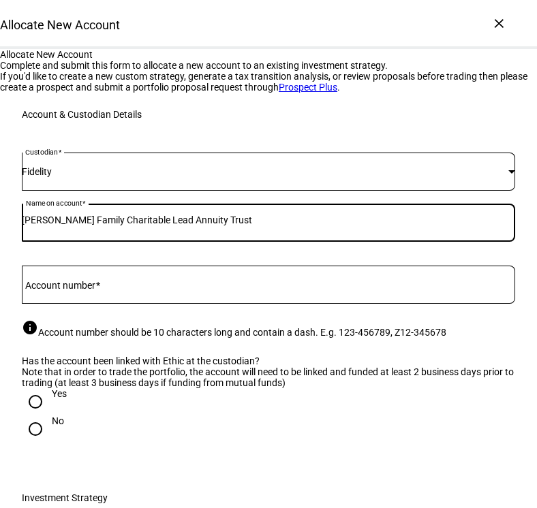
type input "[PERSON_NAME] Family Charitable Lead Annuity Trust"
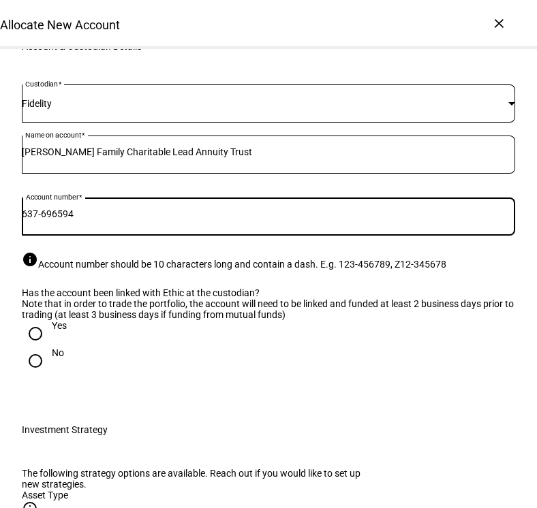
scroll to position [270, 0]
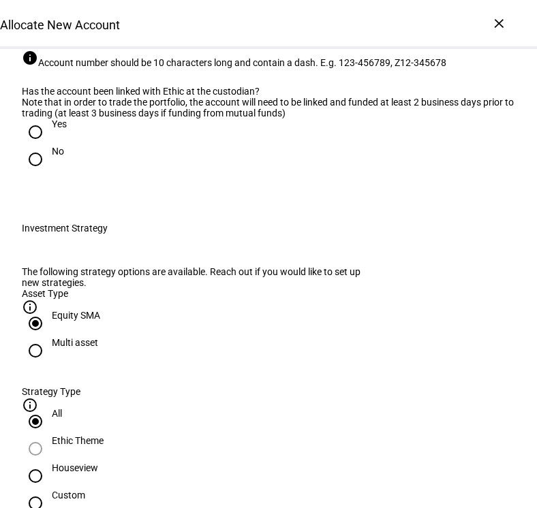
type input "637-696594"
click at [39, 146] on input "Yes" at bounding box center [35, 132] width 27 height 27
radio input "true"
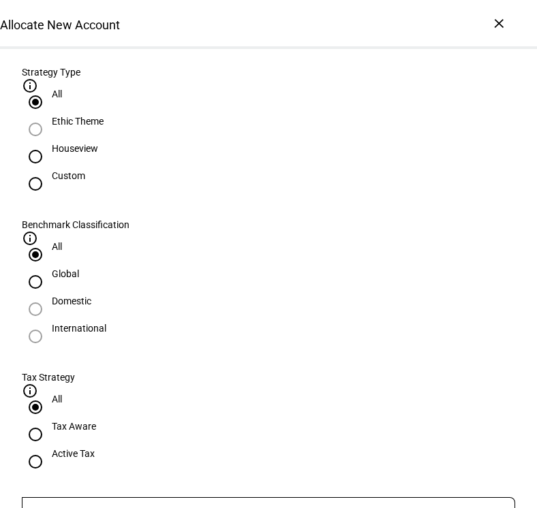
scroll to position [592, 0]
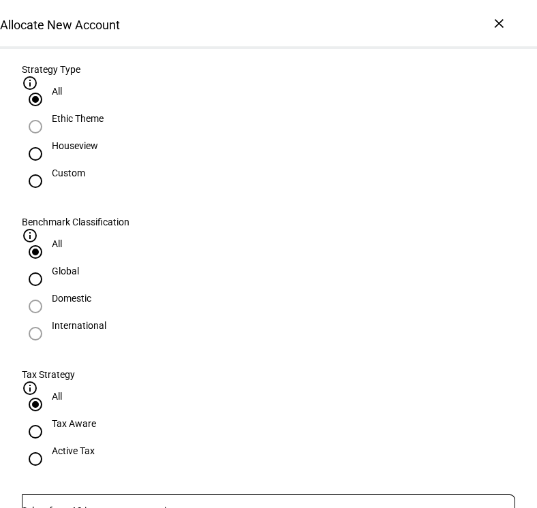
click at [49, 168] on input "Houseview" at bounding box center [35, 153] width 27 height 27
radio input "true"
click at [147, 506] on input "Number" at bounding box center [268, 511] width 493 height 11
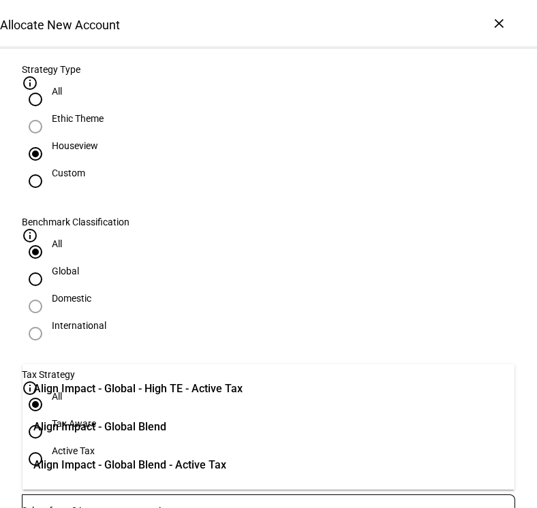
click at [153, 451] on div "Align Impact - Global Blend - Active Tax" at bounding box center [130, 465] width 200 height 35
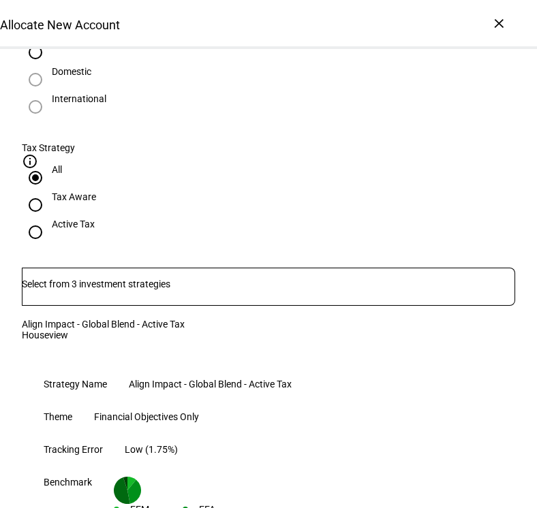
scroll to position [1313, 0]
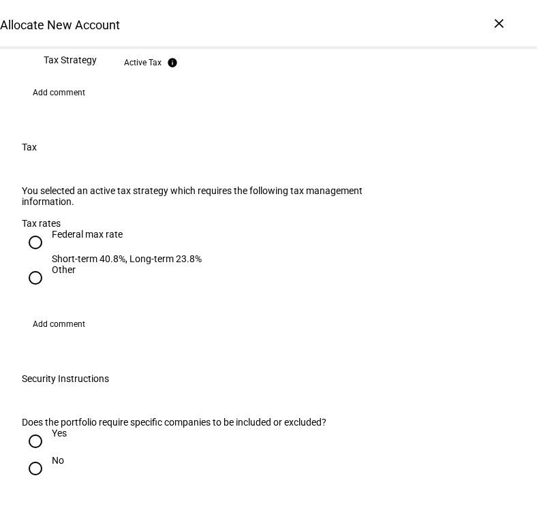
click at [63, 229] on div "Federal max rate" at bounding box center [127, 241] width 150 height 25
click at [49, 229] on input "Federal max rate Short-term 40.8%, Long-term 23.8%" at bounding box center [35, 242] width 27 height 27
radio input "true"
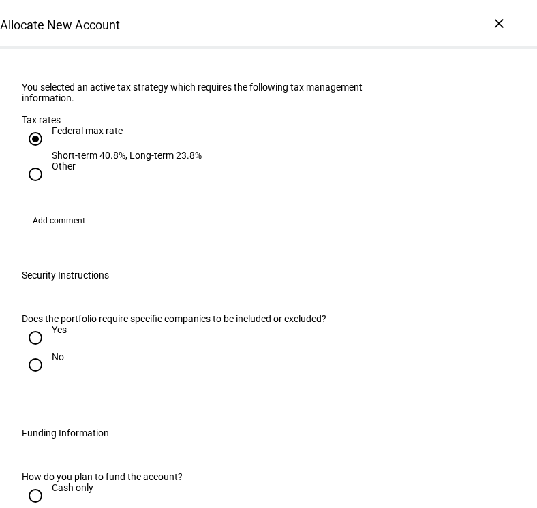
scroll to position [1433, 0]
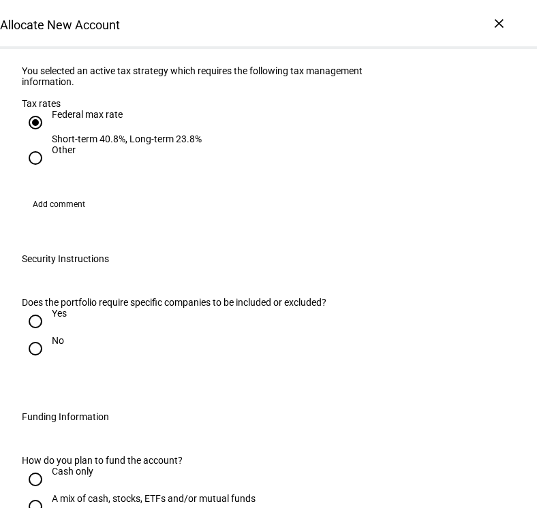
click at [31, 308] on input "Yes" at bounding box center [35, 321] width 27 height 27
radio input "true"
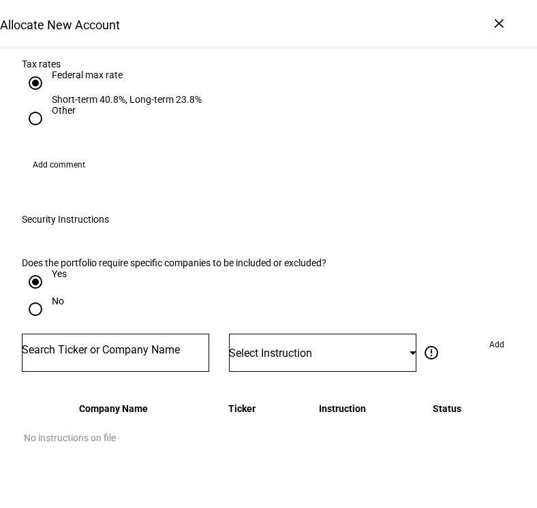
click at [37, 296] on input "No" at bounding box center [35, 309] width 27 height 27
radio input "true"
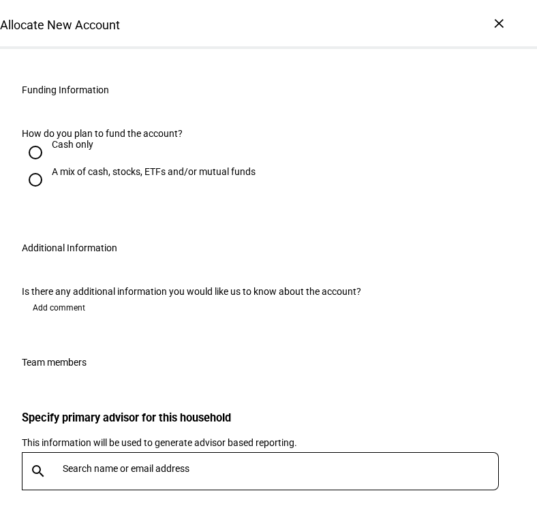
click at [31, 139] on input "Cash only" at bounding box center [35, 152] width 27 height 27
radio input "true"
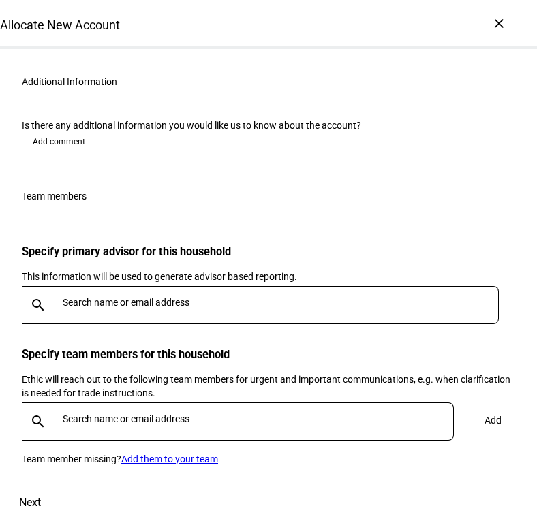
scroll to position [2070, 0]
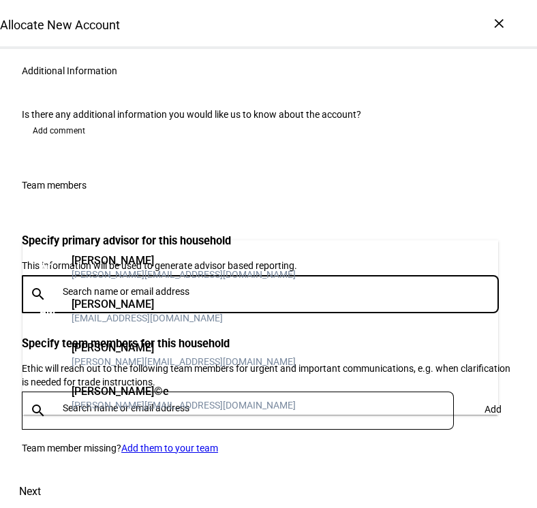
click at [89, 286] on input "text" at bounding box center [284, 291] width 442 height 11
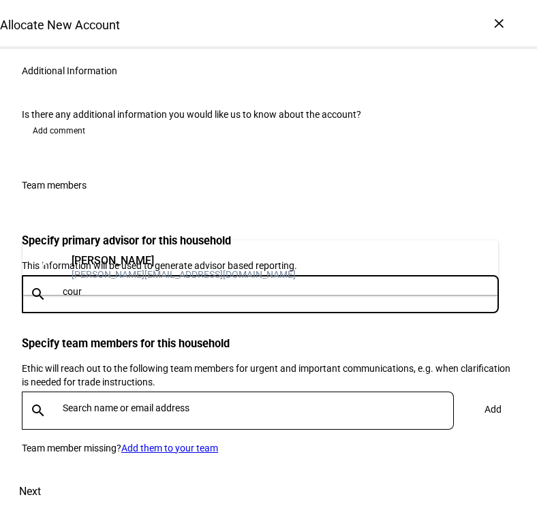
type input "cour"
click at [107, 269] on div "[PERSON_NAME][EMAIL_ADDRESS][DOMAIN_NAME]" at bounding box center [184, 275] width 224 height 14
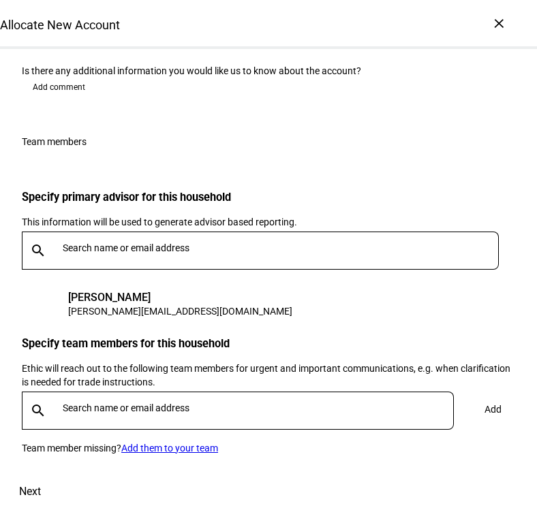
click at [41, 501] on span "Next" at bounding box center [30, 492] width 22 height 33
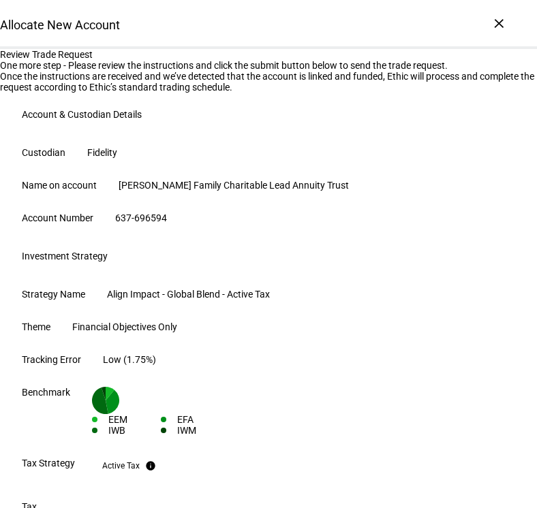
scroll to position [742, 0]
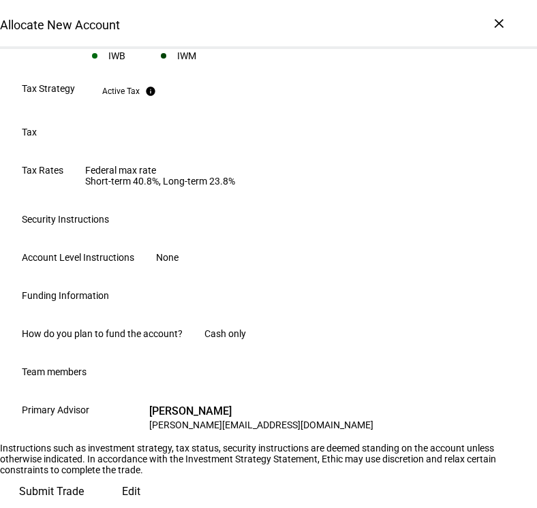
click at [84, 476] on span "Submit Trade" at bounding box center [51, 492] width 65 height 33
